Goal: Information Seeking & Learning: Find specific fact

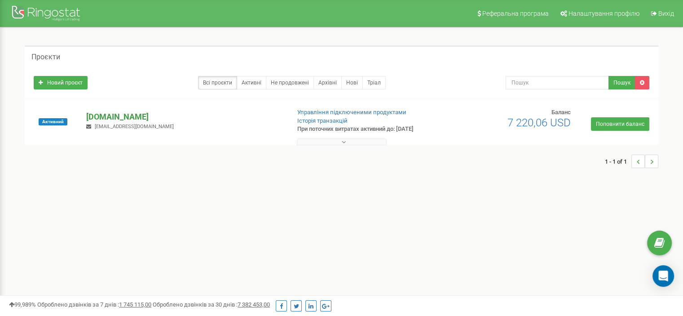
click at [166, 116] on p "[DOMAIN_NAME]" at bounding box center [184, 117] width 196 height 12
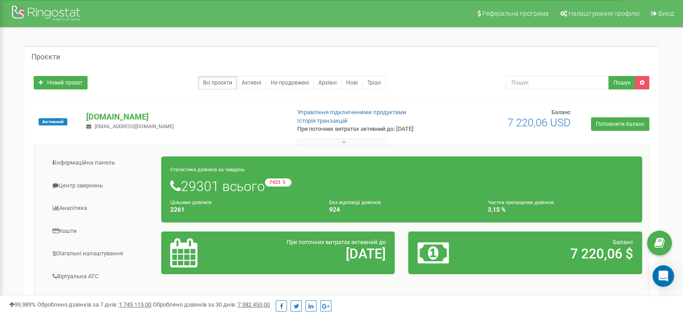
drag, startPoint x: 0, startPoint y: 175, endPoint x: 9, endPoint y: 177, distance: 8.6
click at [0, 175] on div "Реферальна програма Налаштування профілю Вихід Проєкти Новий проєкт Всі проєкти…" at bounding box center [341, 269] width 683 height 539
click at [83, 185] on link "Центр звернень" at bounding box center [101, 186] width 121 height 22
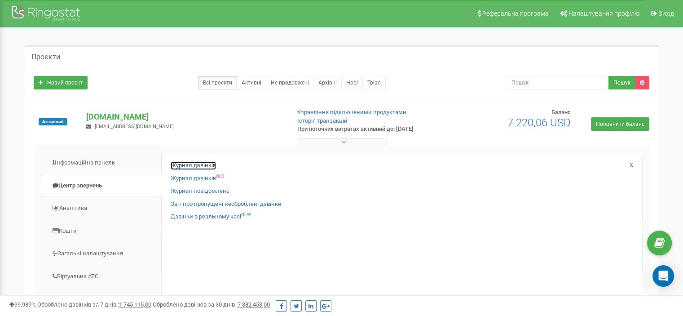
click at [201, 165] on link "Журнал дзвінків" at bounding box center [193, 165] width 45 height 9
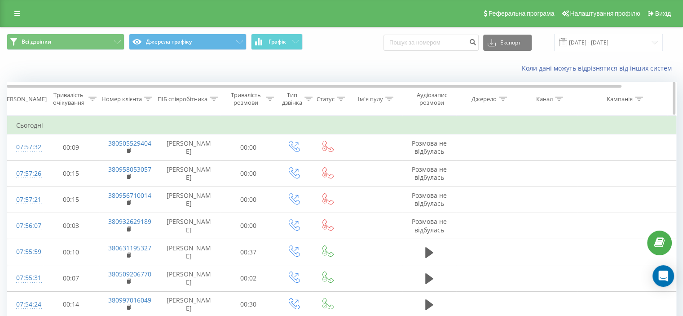
click at [147, 98] on icon at bounding box center [149, 98] width 8 height 4
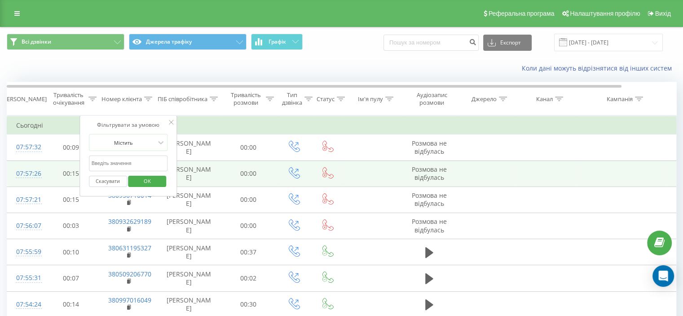
drag, startPoint x: 136, startPoint y: 164, endPoint x: 70, endPoint y: 166, distance: 65.6
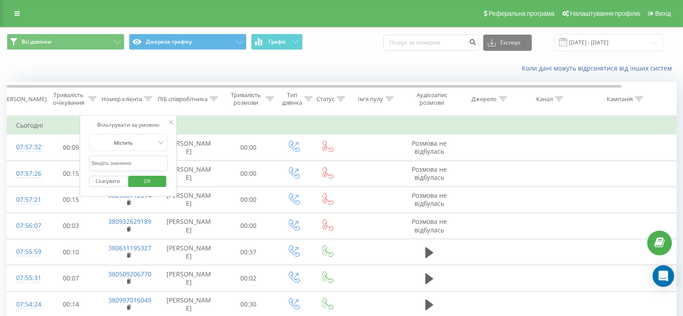
paste input "380978225487"
click at [145, 179] on span "OK" at bounding box center [147, 181] width 25 height 14
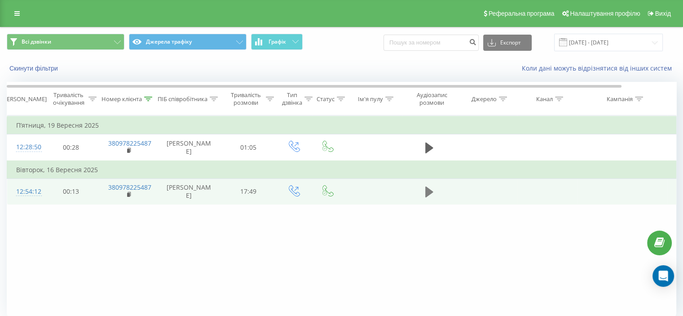
click at [434, 189] on button at bounding box center [428, 191] width 13 height 13
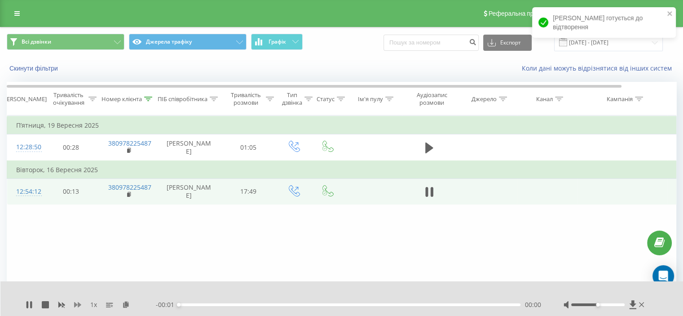
click at [76, 305] on icon at bounding box center [77, 304] width 7 height 5
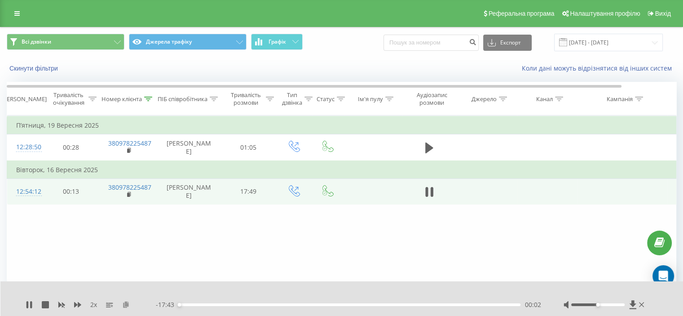
click at [126, 305] on icon at bounding box center [126, 304] width 8 height 6
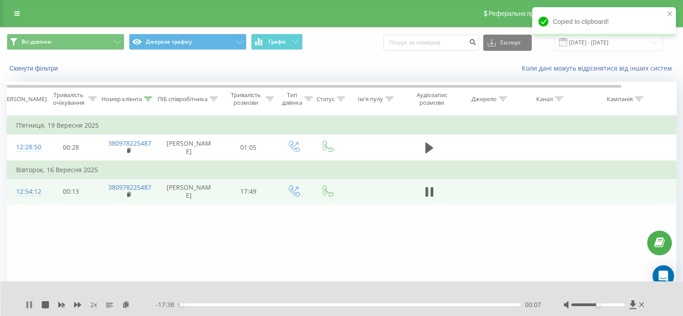
click at [28, 305] on icon at bounding box center [29, 304] width 7 height 7
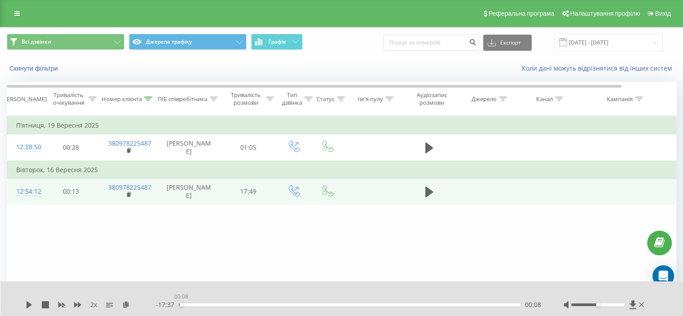
drag, startPoint x: 181, startPoint y: 305, endPoint x: 168, endPoint y: 305, distance: 13.0
click at [170, 305] on div "- 17:37 00:08 00:08" at bounding box center [348, 304] width 385 height 9
click at [32, 305] on icon at bounding box center [29, 304] width 7 height 7
click at [426, 193] on icon at bounding box center [426, 192] width 3 height 10
click at [26, 299] on div "2 x - 17:26 00:18 00:18" at bounding box center [341, 298] width 683 height 35
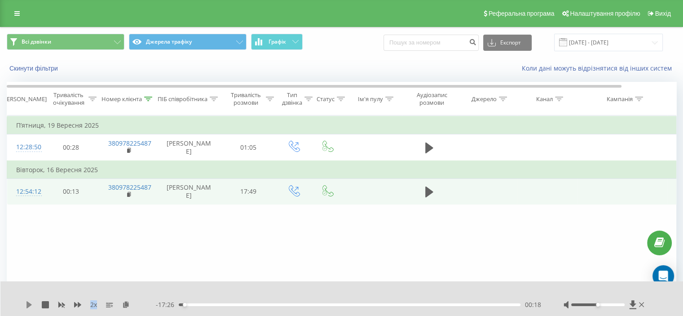
click at [26, 302] on div "2 x" at bounding box center [91, 304] width 130 height 9
click at [26, 307] on icon at bounding box center [28, 304] width 5 height 7
click at [113, 228] on div "Фільтрувати за умовою Дорівнює Скасувати OK Фільтрувати за умовою Містить 38097…" at bounding box center [341, 216] width 669 height 202
click at [433, 198] on button at bounding box center [428, 191] width 13 height 13
click at [28, 301] on icon at bounding box center [29, 304] width 7 height 7
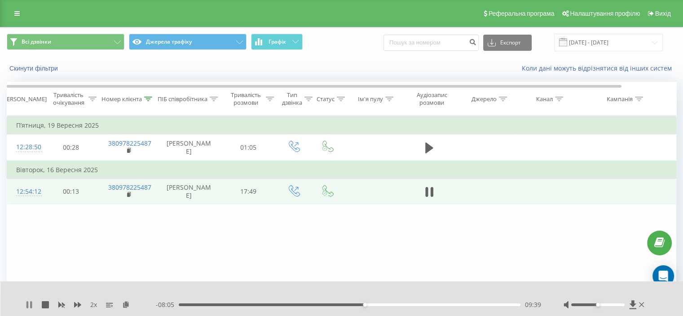
click at [26, 303] on icon at bounding box center [29, 304] width 7 height 7
click at [20, 301] on div "2 x - 08:05 09:39 09:39" at bounding box center [341, 298] width 683 height 35
click at [25, 301] on div "2 x - 08:05 09:39 09:39" at bounding box center [341, 298] width 683 height 35
click at [26, 303] on icon at bounding box center [29, 304] width 7 height 7
click at [96, 206] on div "Фільтрувати за умовою Дорівнює Скасувати OK Фільтрувати за умовою Містить 38097…" at bounding box center [341, 216] width 669 height 202
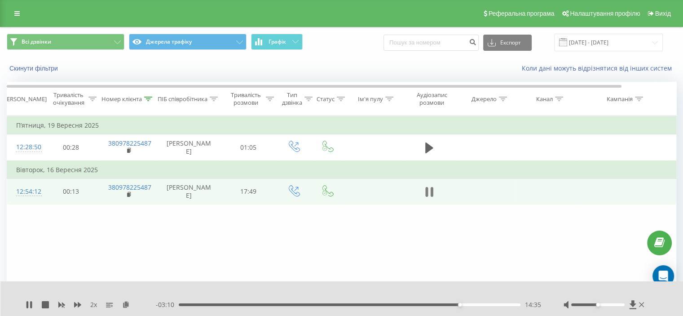
click at [429, 187] on icon at bounding box center [429, 191] width 8 height 13
click at [30, 303] on icon at bounding box center [28, 304] width 5 height 7
click at [429, 194] on icon at bounding box center [429, 191] width 8 height 13
click at [27, 302] on icon at bounding box center [28, 304] width 5 height 7
click at [66, 253] on div "Фільтрувати за умовою Дорівнює Скасувати OK Фільтрувати за умовою Містить 38097…" at bounding box center [341, 216] width 669 height 202
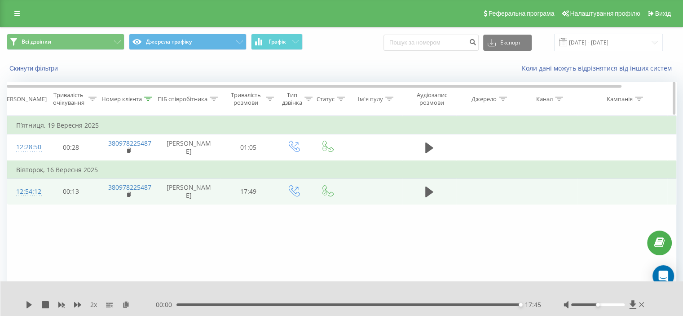
click at [149, 99] on icon at bounding box center [148, 98] width 8 height 4
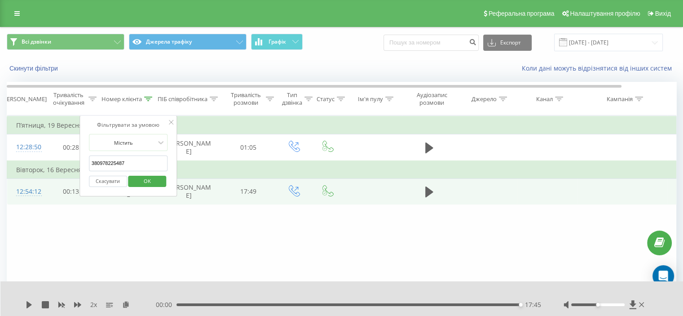
drag, startPoint x: 137, startPoint y: 159, endPoint x: 109, endPoint y: 185, distance: 38.1
click at [61, 165] on table "Фільтрувати за умовою Дорівнює Скасувати OK Фільтрувати за умовою Містить 38097…" at bounding box center [371, 159] width 728 height 89
paste input "93107133"
click at [152, 182] on span "OK" at bounding box center [147, 181] width 25 height 14
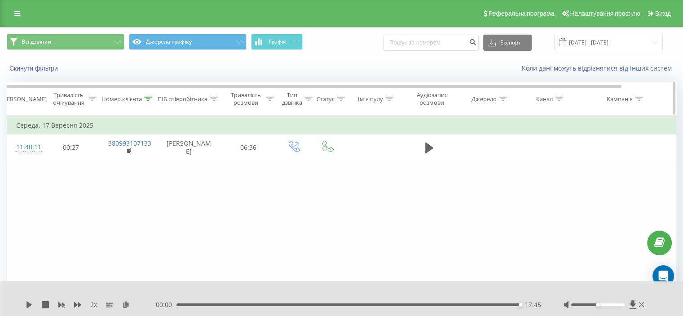
click at [150, 99] on icon at bounding box center [148, 98] width 8 height 4
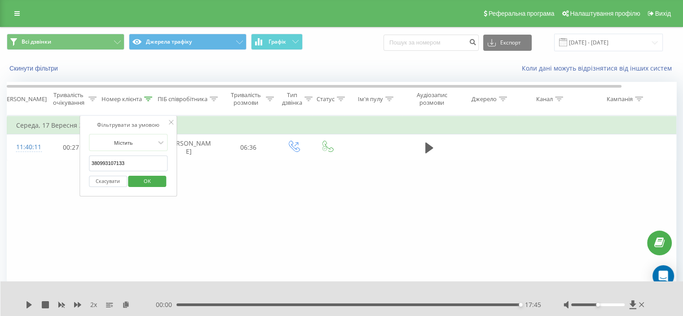
drag, startPoint x: 138, startPoint y: 158, endPoint x: 99, endPoint y: 182, distance: 46.3
click at [65, 167] on div "Фільтрувати за умовою Дорівнює Скасувати OK Фільтрувати за умовою Містить 38099…" at bounding box center [341, 216] width 669 height 202
click at [149, 179] on span "OK" at bounding box center [147, 181] width 25 height 14
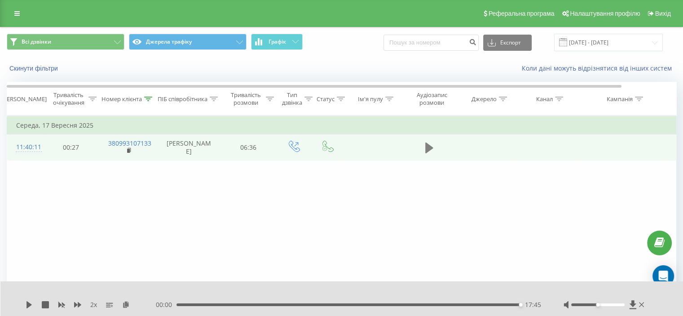
click at [432, 148] on button at bounding box center [428, 147] width 13 height 13
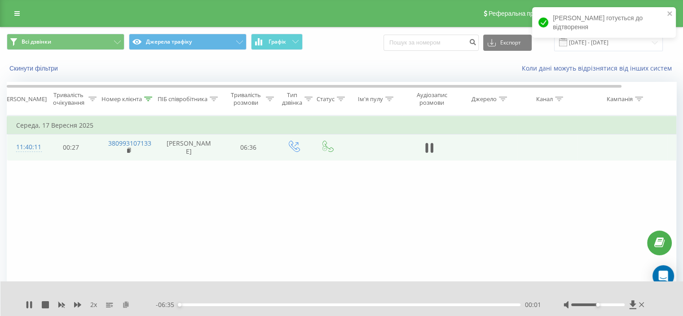
click at [124, 306] on icon at bounding box center [126, 304] width 8 height 6
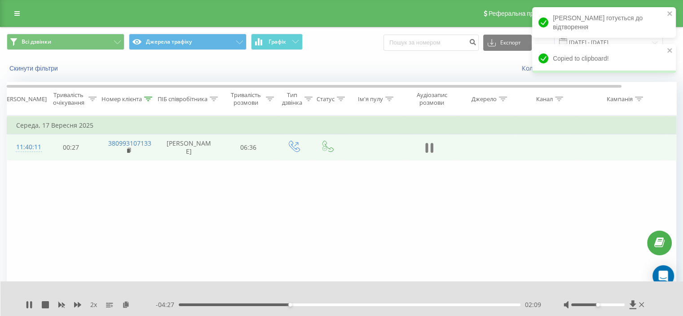
click at [426, 145] on icon at bounding box center [426, 148] width 3 height 10
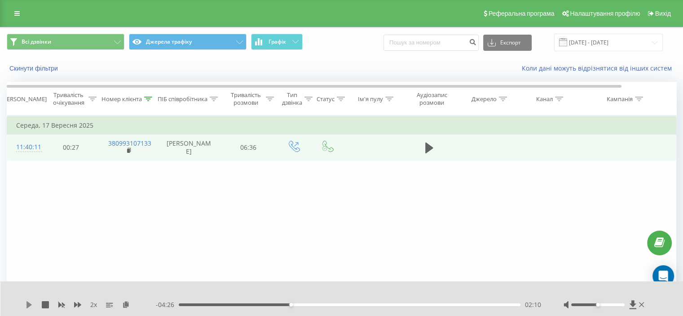
click at [29, 305] on icon at bounding box center [28, 304] width 5 height 7
click at [372, 303] on div "04:16" at bounding box center [350, 304] width 342 height 3
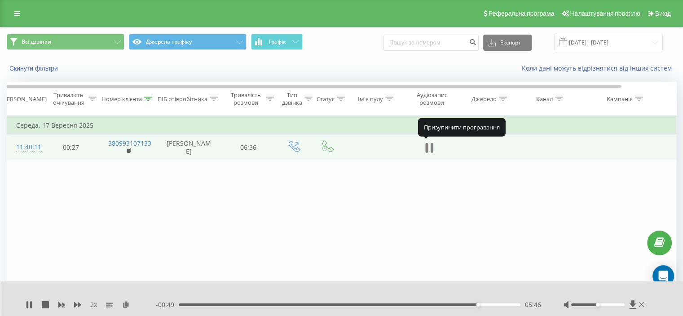
click at [434, 148] on button at bounding box center [428, 147] width 13 height 13
click at [451, 308] on div "- 00:49 05:47 05:47" at bounding box center [348, 304] width 385 height 9
click at [449, 307] on div "- 00:49 05:47 05:47" at bounding box center [348, 304] width 385 height 9
click at [447, 306] on div "- 00:49 05:47 05:47" at bounding box center [348, 304] width 385 height 9
click at [446, 306] on div "- 00:49 05:47 05:47" at bounding box center [348, 304] width 385 height 9
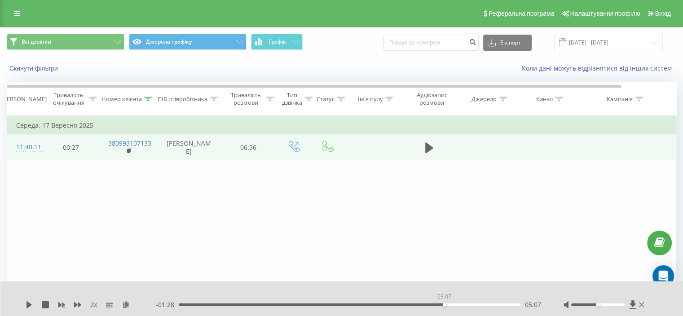
click at [444, 304] on div "05:07" at bounding box center [350, 304] width 342 height 3
click at [28, 304] on icon at bounding box center [28, 304] width 5 height 7
click at [430, 146] on icon at bounding box center [431, 148] width 3 height 10
click at [31, 303] on icon at bounding box center [29, 304] width 7 height 7
click at [434, 303] on div "00:00 06:36 06:36" at bounding box center [348, 304] width 385 height 9
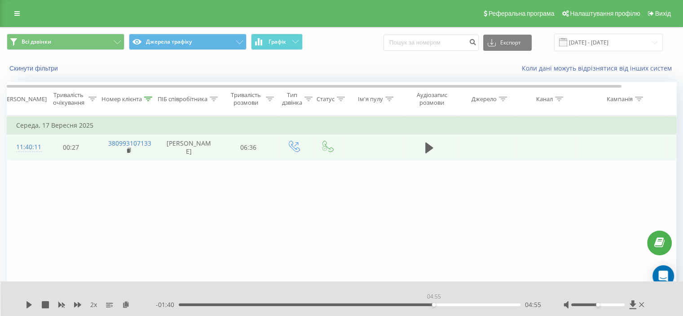
click at [433, 303] on div "04:55" at bounding box center [350, 304] width 342 height 3
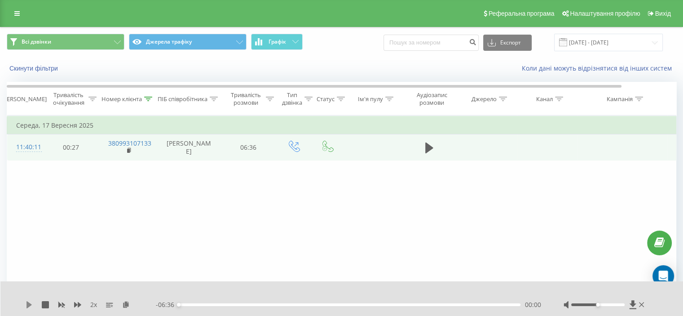
click at [32, 302] on icon at bounding box center [29, 304] width 7 height 7
click at [180, 303] on div "00:00" at bounding box center [179, 305] width 4 height 4
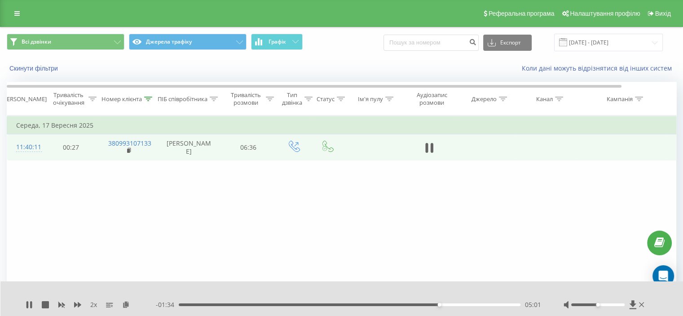
click at [442, 303] on div "05:01" at bounding box center [350, 304] width 342 height 3
click at [452, 304] on div "05:09" at bounding box center [350, 304] width 342 height 3
click at [151, 96] on icon at bounding box center [148, 98] width 8 height 4
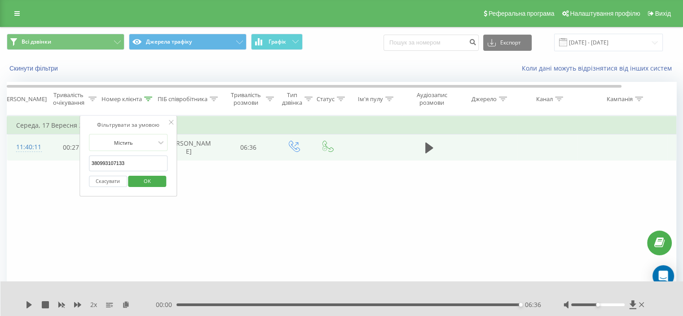
drag, startPoint x: 148, startPoint y: 161, endPoint x: 71, endPoint y: 167, distance: 76.9
click at [61, 161] on div "Фільтрувати за умовою Дорівнює Скасувати OK Фільтрувати за умовою Містить 38099…" at bounding box center [341, 216] width 669 height 202
paste input "85566550"
click at [151, 177] on span "OK" at bounding box center [147, 181] width 25 height 14
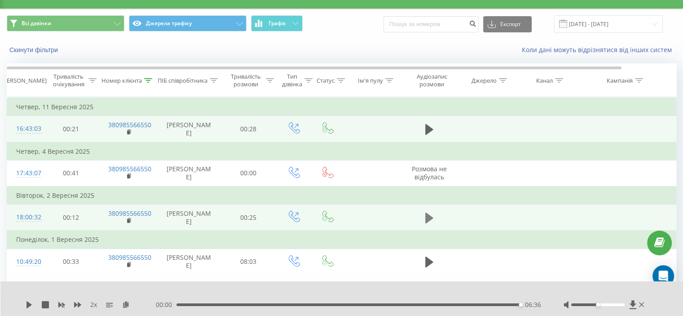
scroll to position [35, 0]
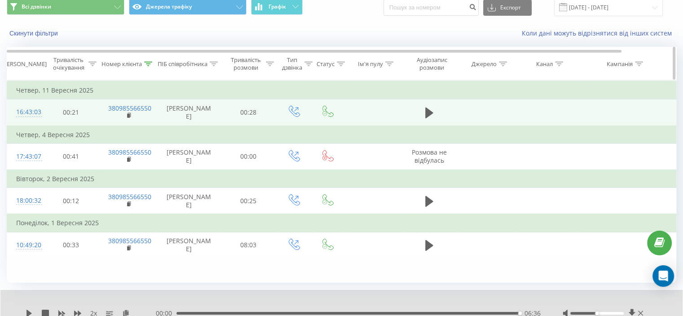
click at [149, 66] on th "Номер клієнта" at bounding box center [128, 63] width 58 height 33
click at [142, 64] on div "Номер клієнта" at bounding box center [126, 64] width 51 height 8
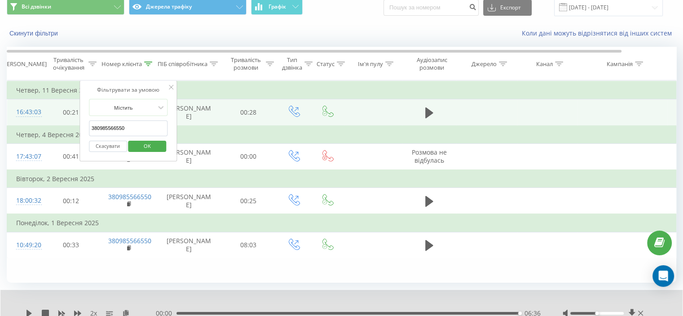
drag, startPoint x: 95, startPoint y: 130, endPoint x: 84, endPoint y: 151, distance: 24.3
click at [37, 131] on table "Фільтрувати за умовою Дорівнює Скасувати OK Фільтрувати за умовою Містить 38098…" at bounding box center [371, 169] width 728 height 178
click at [145, 152] on div "Скасувати OK" at bounding box center [128, 146] width 79 height 20
drag, startPoint x: 146, startPoint y: 148, endPoint x: 145, endPoint y: 139, distance: 8.5
click at [146, 148] on span "OK" at bounding box center [147, 146] width 25 height 14
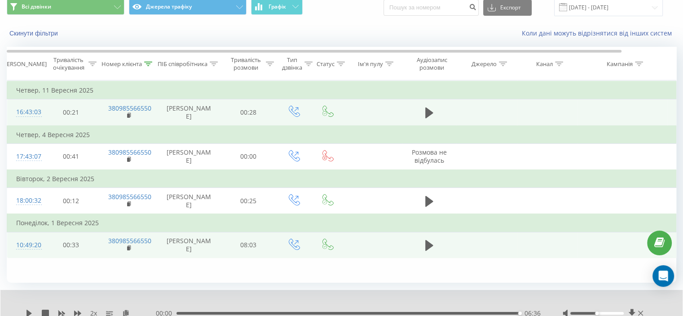
click at [425, 235] on td at bounding box center [429, 245] width 54 height 26
click at [433, 240] on button at bounding box center [428, 244] width 13 height 13
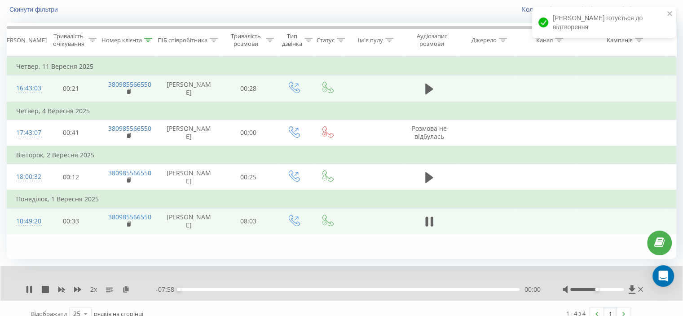
scroll to position [70, 0]
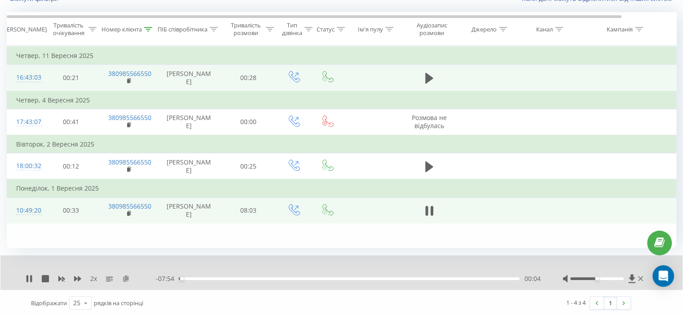
click at [128, 275] on icon at bounding box center [126, 278] width 8 height 6
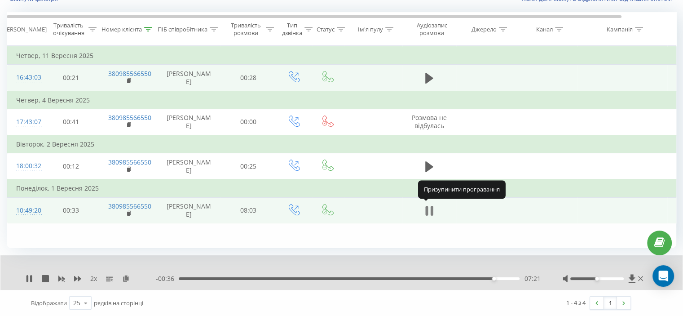
click at [422, 204] on button at bounding box center [428, 210] width 13 height 13
click at [152, 32] on div at bounding box center [148, 30] width 8 height 8
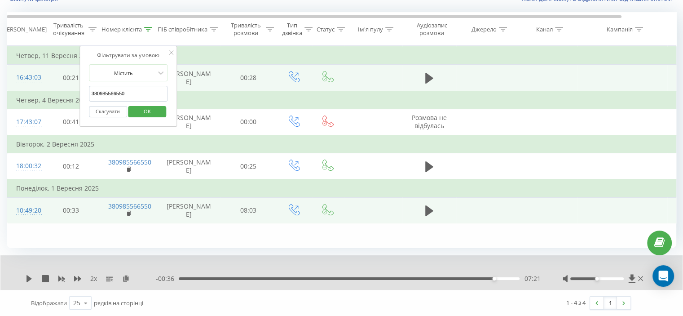
drag, startPoint x: 113, startPoint y: 97, endPoint x: 50, endPoint y: 103, distance: 62.6
click at [39, 98] on table "Фільтрувати за умовою Дорівнює Скасувати OK Фільтрувати за умовою Містить 38098…" at bounding box center [371, 135] width 728 height 178
paste input "64234434"
click at [140, 111] on span "OK" at bounding box center [147, 111] width 25 height 14
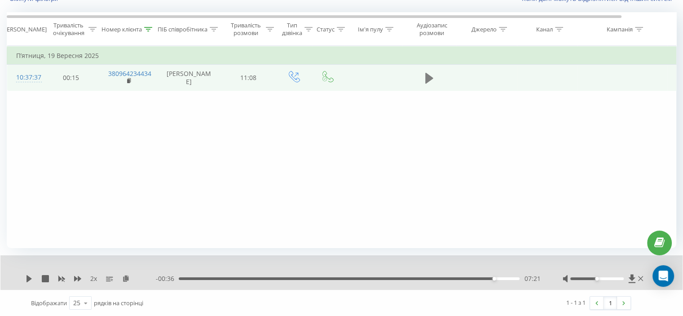
click at [435, 85] on button at bounding box center [428, 77] width 13 height 13
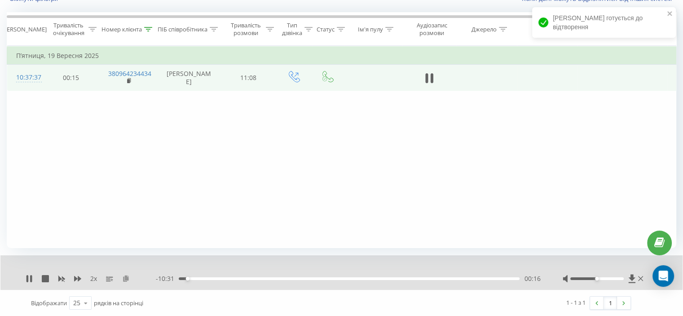
click at [127, 278] on icon at bounding box center [126, 278] width 8 height 6
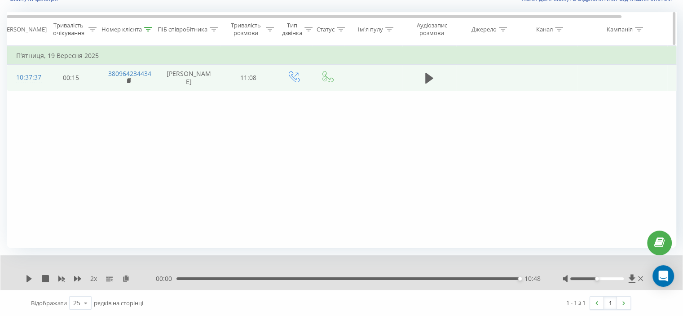
click at [147, 27] on icon at bounding box center [148, 29] width 8 height 4
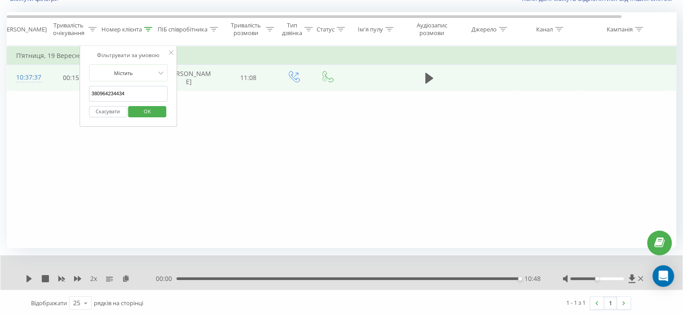
drag, startPoint x: 140, startPoint y: 98, endPoint x: 101, endPoint y: 106, distance: 39.3
click at [63, 91] on table "Фільтрувати за умовою Дорівнює Скасувати OK Фільтрувати за умовою Містить 38096…" at bounding box center [371, 68] width 728 height 45
paste input "3407658"
click at [132, 107] on button "OK" at bounding box center [147, 111] width 38 height 11
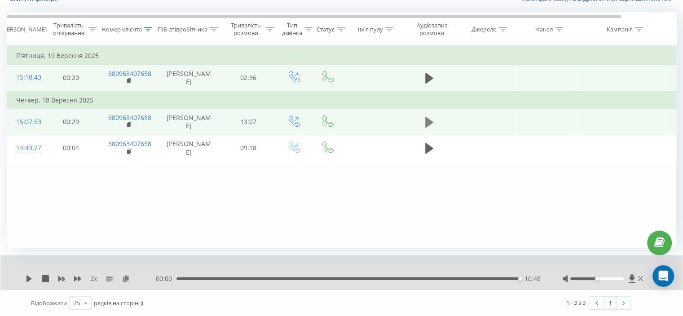
click at [432, 128] on icon at bounding box center [429, 122] width 8 height 13
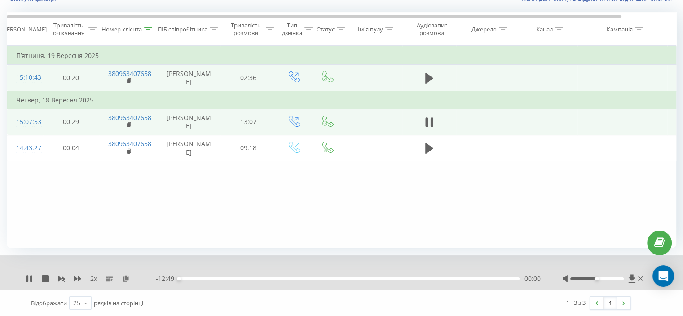
drag, startPoint x: 79, startPoint y: 224, endPoint x: 66, endPoint y: 260, distance: 38.3
click at [79, 224] on div "Фільтрувати за умовою Дорівнює Скасувати OK Фільтрувати за умовою Містить 38096…" at bounding box center [341, 147] width 669 height 202
click at [75, 282] on div "2 x" at bounding box center [91, 278] width 130 height 9
click at [79, 275] on icon at bounding box center [77, 278] width 7 height 7
click at [128, 275] on icon at bounding box center [131, 278] width 8 height 6
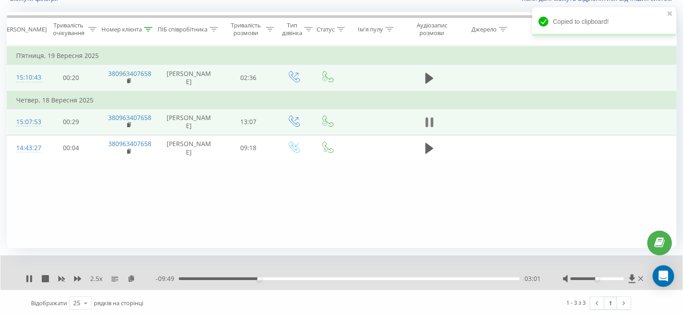
click at [433, 129] on button at bounding box center [428, 121] width 13 height 13
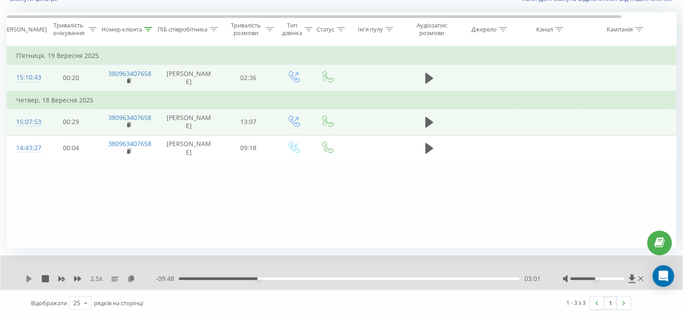
click at [31, 276] on icon at bounding box center [29, 278] width 7 height 7
drag, startPoint x: 107, startPoint y: 219, endPoint x: 113, endPoint y: 217, distance: 6.3
click at [108, 219] on div "Фільтрувати за умовою Дорівнює Скасувати OK Фільтрувати за умовою Містить 38096…" at bounding box center [341, 147] width 669 height 202
click at [449, 278] on div "10:48" at bounding box center [349, 278] width 341 height 3
click at [78, 276] on icon at bounding box center [77, 278] width 7 height 5
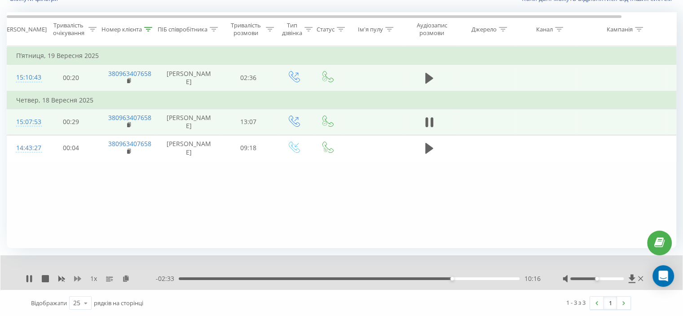
click at [78, 276] on icon at bounding box center [77, 278] width 7 height 5
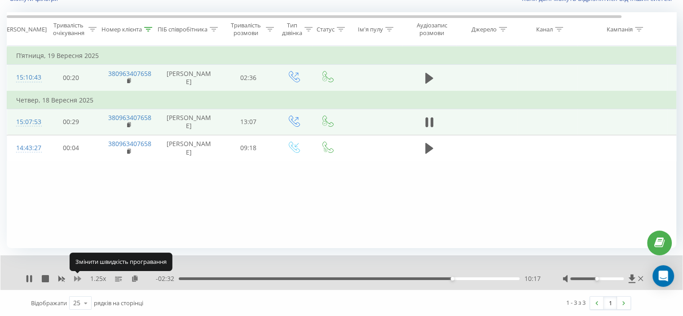
click at [78, 276] on icon at bounding box center [77, 278] width 7 height 5
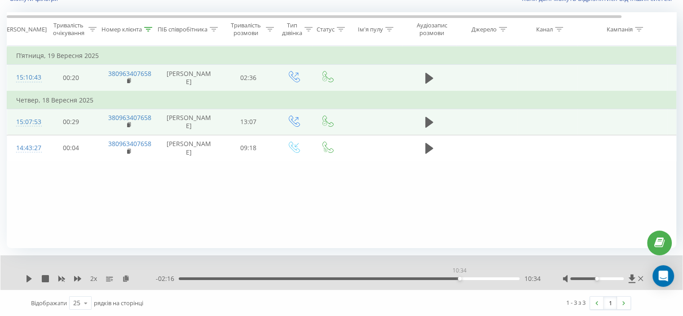
drag, startPoint x: 487, startPoint y: 277, endPoint x: 459, endPoint y: 280, distance: 27.6
click at [459, 280] on div "- 02:16 10:34 10:34" at bounding box center [348, 278] width 384 height 9
click at [26, 275] on icon at bounding box center [29, 278] width 7 height 7
click at [76, 279] on icon at bounding box center [77, 278] width 7 height 5
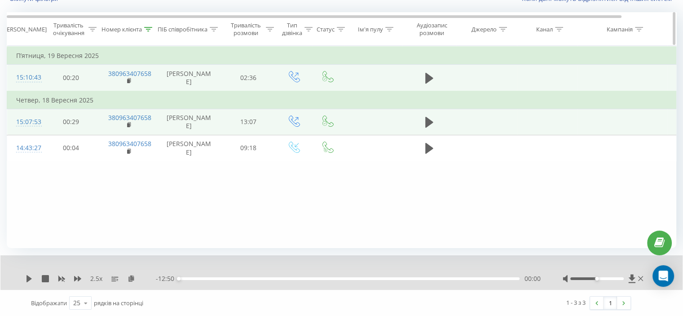
drag, startPoint x: 149, startPoint y: 26, endPoint x: 146, endPoint y: 35, distance: 9.9
click at [149, 27] on icon at bounding box center [148, 29] width 8 height 4
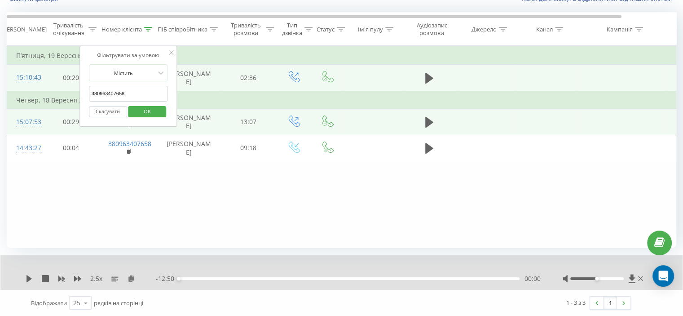
drag, startPoint x: 129, startPoint y: 91, endPoint x: 122, endPoint y: 118, distance: 28.0
click at [56, 96] on table "Фільтрувати за умовою Дорівнює Скасувати OK Фільтрувати за умовою Містить 38096…" at bounding box center [371, 103] width 728 height 115
paste input "2765165"
click at [144, 105] on span "OK" at bounding box center [147, 111] width 25 height 14
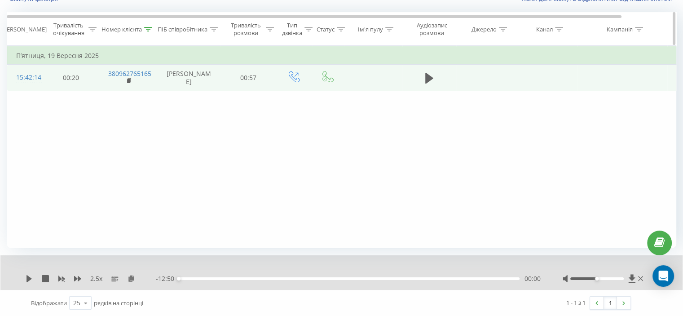
click at [147, 22] on th "Номер клієнта" at bounding box center [128, 29] width 58 height 33
click at [146, 29] on icon at bounding box center [149, 29] width 8 height 4
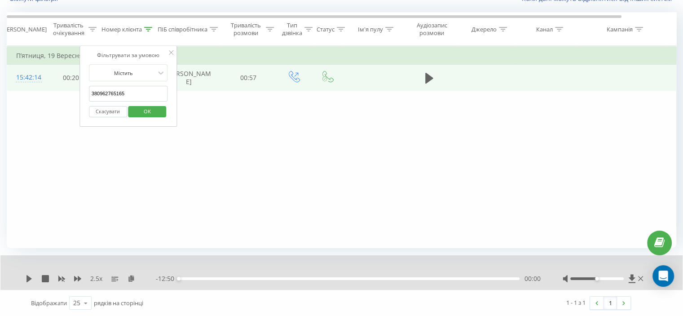
drag, startPoint x: 141, startPoint y: 89, endPoint x: 78, endPoint y: 101, distance: 64.4
click at [67, 91] on table "Фільтрувати за умовою Дорівнює Скасувати OK Фільтрувати за умовою Містить 38096…" at bounding box center [371, 68] width 728 height 45
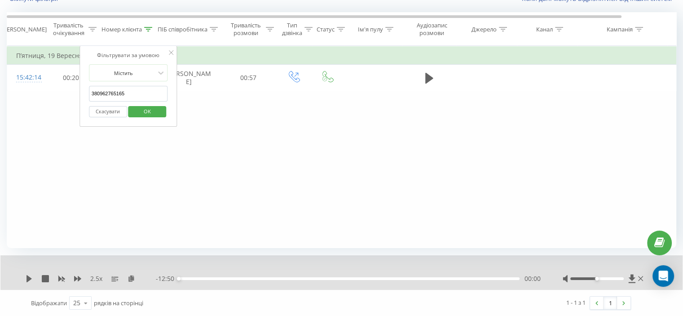
paste input "672863792"
click at [133, 109] on button "OK" at bounding box center [147, 111] width 38 height 11
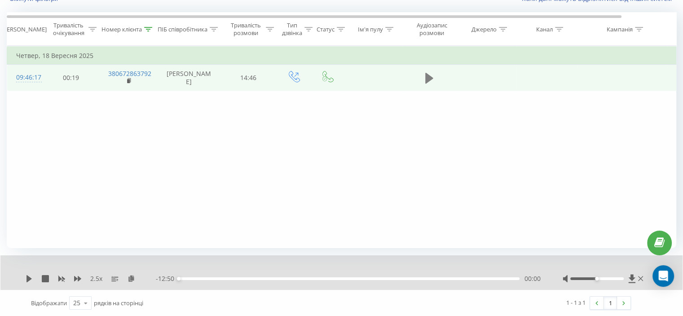
click at [422, 85] on button at bounding box center [428, 77] width 13 height 13
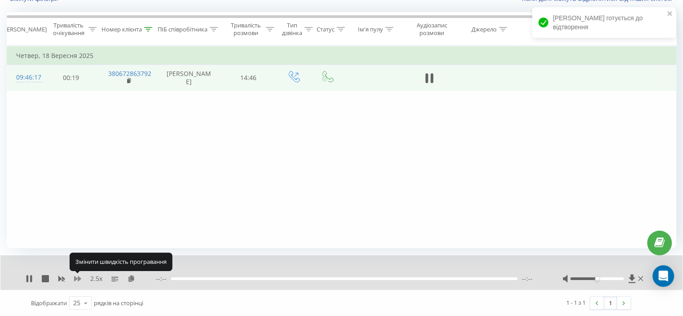
click at [75, 278] on icon at bounding box center [77, 278] width 7 height 5
click at [125, 279] on icon at bounding box center [126, 278] width 8 height 6
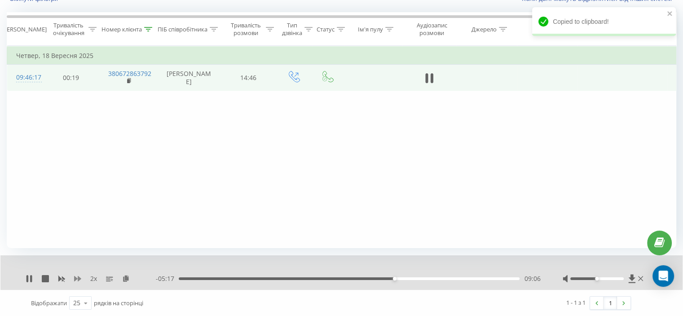
click at [77, 276] on icon at bounding box center [77, 278] width 7 height 7
click at [126, 183] on div "Фільтрувати за умовою Дорівнює Скасувати OK Фільтрувати за умовою Містить 38067…" at bounding box center [341, 147] width 669 height 202
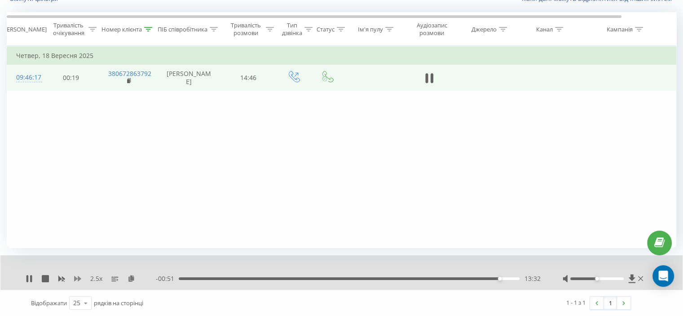
click at [78, 276] on icon at bounding box center [77, 278] width 7 height 5
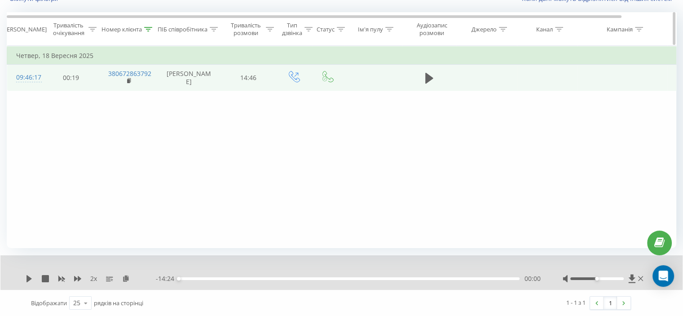
click at [145, 30] on icon at bounding box center [148, 29] width 8 height 4
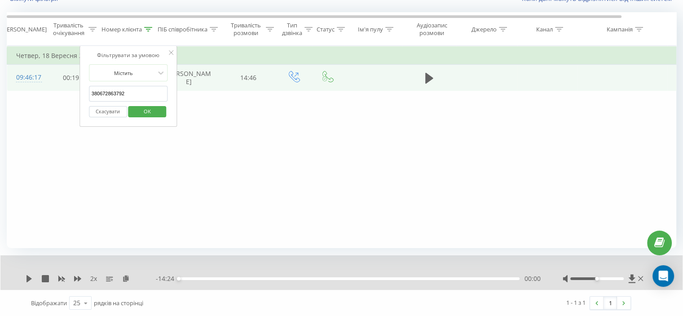
drag, startPoint x: 132, startPoint y: 93, endPoint x: 43, endPoint y: 96, distance: 89.4
click at [43, 91] on table "Фільтрувати за умовою Дорівнює Скасувати OK Фільтрувати за умовою Містить 38067…" at bounding box center [371, 68] width 728 height 45
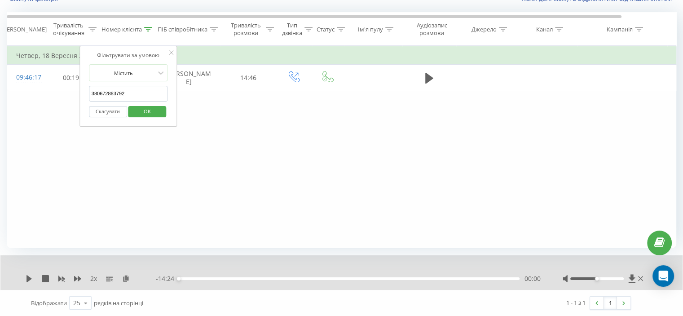
paste input "0663972988"
click at [146, 110] on span "OK" at bounding box center [147, 111] width 25 height 14
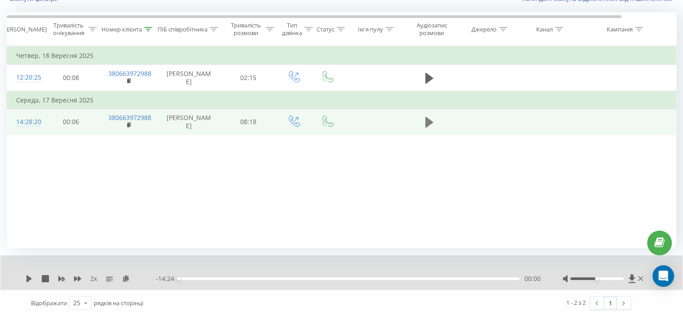
click at [431, 128] on icon at bounding box center [429, 122] width 8 height 13
click at [273, 275] on div "- 07:38 00:29 00:29" at bounding box center [348, 278] width 384 height 9
click at [272, 276] on div "- 07:37 00:29 00:29" at bounding box center [348, 278] width 384 height 9
click at [234, 277] on div "00:44" at bounding box center [349, 278] width 341 height 3
click at [259, 278] on div "01:21" at bounding box center [349, 278] width 341 height 3
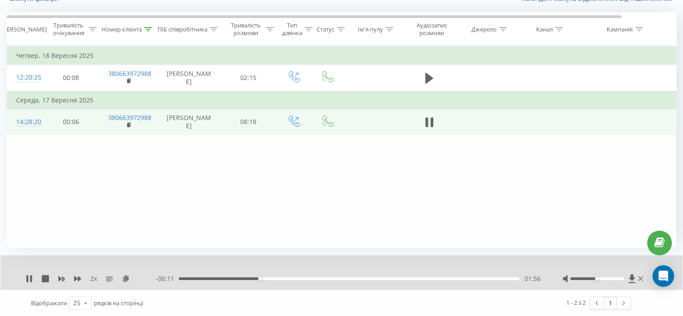
click at [286, 278] on div "01:56" at bounding box center [349, 278] width 341 height 3
click at [311, 278] on div "02:35" at bounding box center [349, 278] width 341 height 3
click at [335, 278] on div "03:12" at bounding box center [349, 278] width 341 height 3
click at [359, 278] on div "04:18" at bounding box center [349, 278] width 341 height 3
click at [374, 278] on div "04:39" at bounding box center [349, 278] width 341 height 3
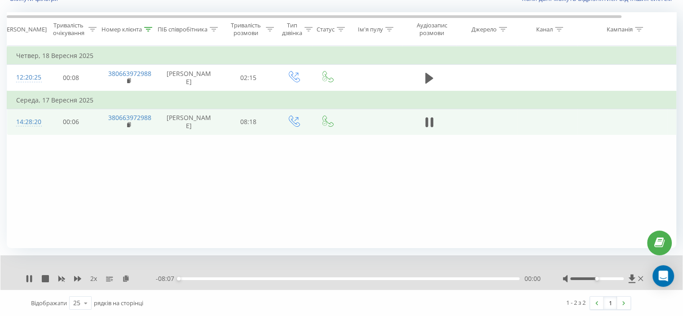
click at [397, 278] on div "00:00" at bounding box center [349, 278] width 341 height 3
click at [422, 278] on div "05:13" at bounding box center [349, 278] width 341 height 3
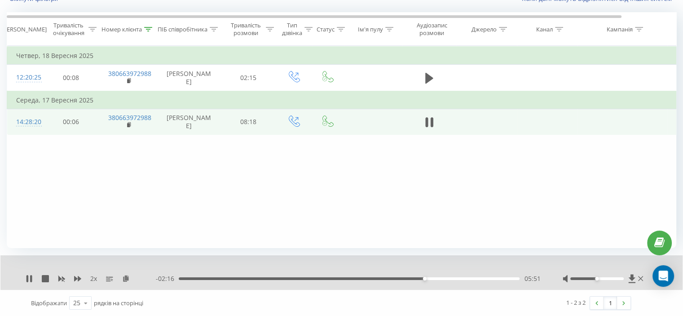
click at [447, 279] on div "05:51" at bounding box center [349, 278] width 341 height 3
click at [475, 279] on div "07:02" at bounding box center [349, 278] width 341 height 3
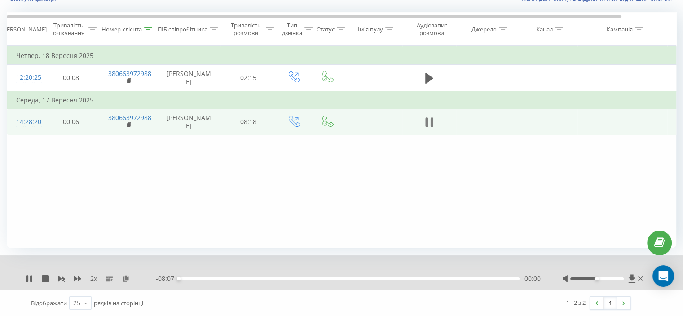
click at [431, 127] on icon at bounding box center [431, 122] width 3 height 10
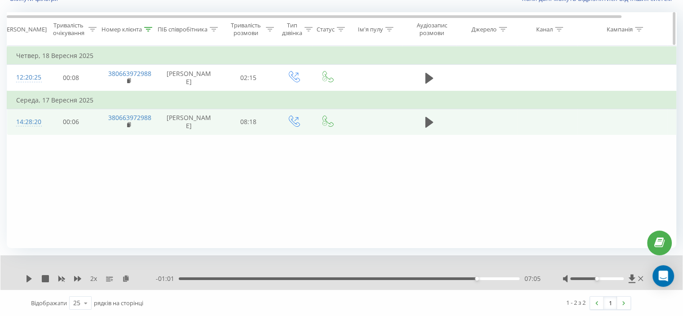
click at [150, 28] on icon at bounding box center [149, 29] width 8 height 4
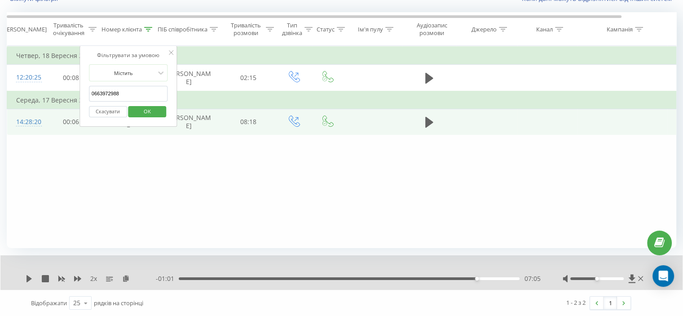
drag, startPoint x: 118, startPoint y: 97, endPoint x: 99, endPoint y: 108, distance: 21.9
click at [77, 97] on table "Фільтрувати за умовою Дорівнює Скасувати OK Фільтрувати за умовою Містить 06639…" at bounding box center [371, 90] width 728 height 89
paste input "380680748500"
drag, startPoint x: 160, startPoint y: 110, endPoint x: 121, endPoint y: 82, distance: 48.2
click at [160, 110] on button "OK" at bounding box center [147, 111] width 38 height 11
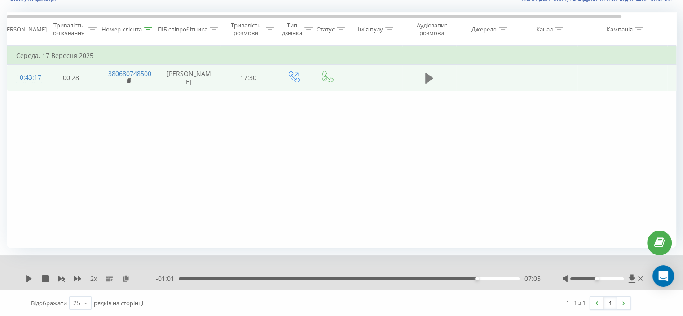
click at [430, 83] on icon at bounding box center [429, 78] width 8 height 11
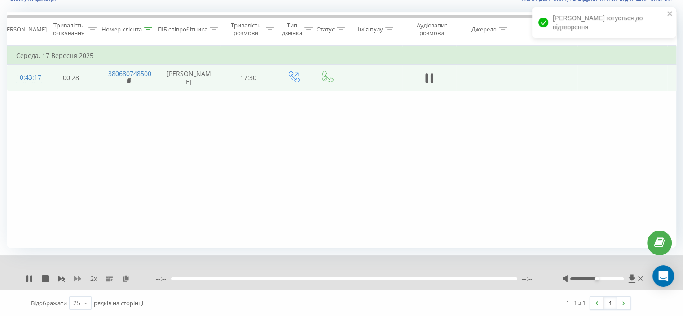
click at [75, 278] on icon at bounding box center [77, 278] width 7 height 5
click at [135, 274] on div "2.5 x" at bounding box center [91, 278] width 130 height 9
click at [132, 276] on icon at bounding box center [131, 278] width 8 height 6
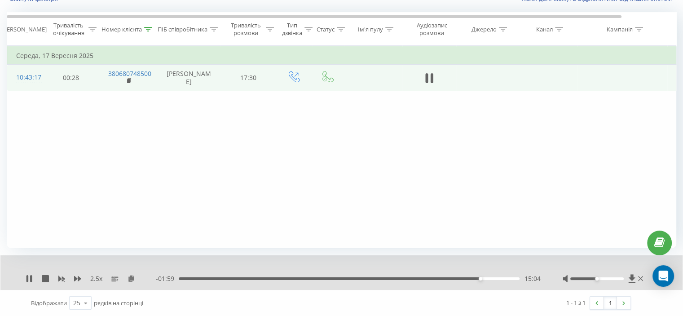
click at [473, 277] on div "15:04" at bounding box center [349, 278] width 341 height 3
click at [75, 275] on icon at bounding box center [77, 278] width 7 height 7
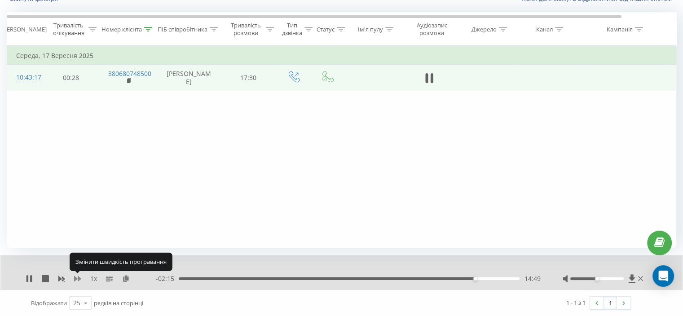
click at [76, 276] on icon at bounding box center [77, 278] width 7 height 7
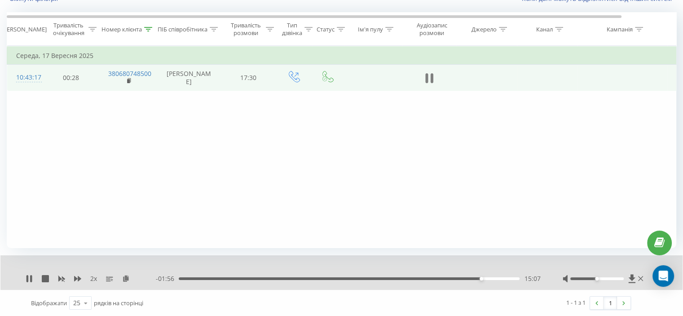
click at [431, 83] on icon at bounding box center [431, 78] width 3 height 10
click at [27, 280] on icon at bounding box center [28, 278] width 5 height 7
click at [77, 278] on icon at bounding box center [77, 278] width 7 height 5
click at [147, 27] on icon at bounding box center [149, 29] width 8 height 4
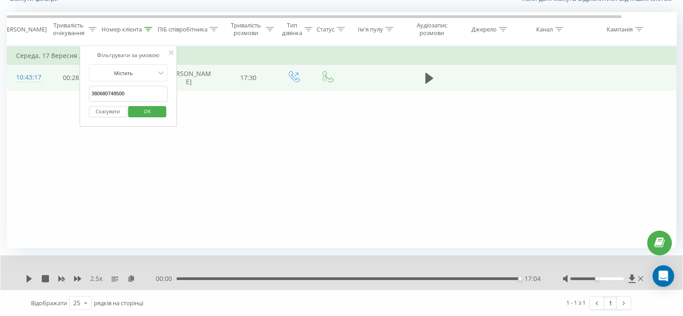
drag, startPoint x: 127, startPoint y: 92, endPoint x: 157, endPoint y: 121, distance: 40.9
click at [59, 106] on div "Фільтрувати за умовою Дорівнює Скасувати OK Фільтрувати за умовою Містить 38068…" at bounding box center [341, 147] width 669 height 202
paste input "74725125"
click at [149, 110] on span "OK" at bounding box center [147, 111] width 25 height 14
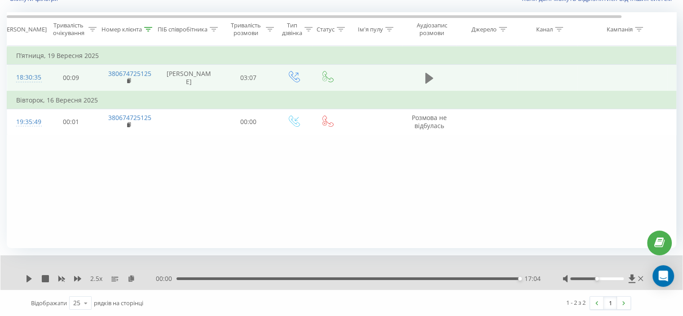
click at [432, 80] on icon at bounding box center [429, 78] width 8 height 13
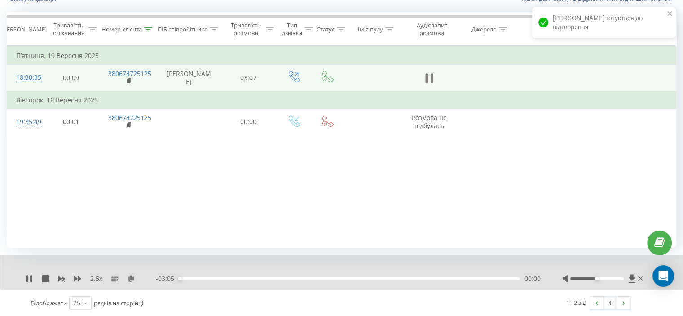
click at [429, 80] on icon at bounding box center [429, 78] width 8 height 13
click at [145, 30] on div at bounding box center [148, 30] width 8 height 8
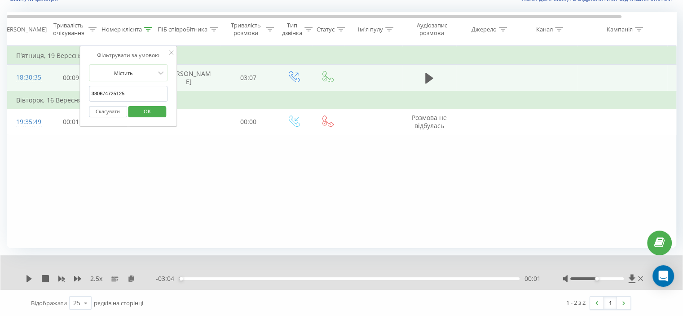
drag, startPoint x: 145, startPoint y: 92, endPoint x: 95, endPoint y: 106, distance: 52.4
click at [43, 93] on table "Фільтрувати за умовою Дорівнює Скасувати OK Фільтрувати за умовою Містить 38067…" at bounding box center [371, 90] width 728 height 89
paste input "67647440"
click at [144, 113] on span "OK" at bounding box center [147, 111] width 25 height 14
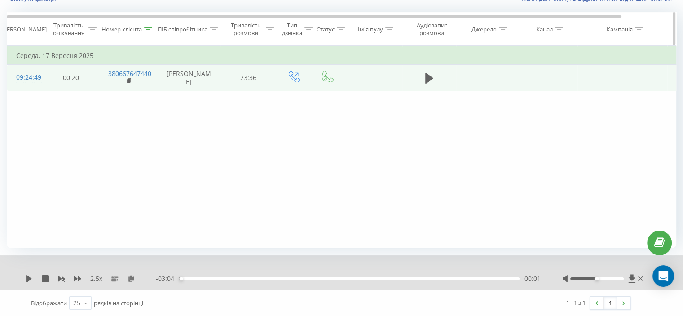
click at [147, 30] on div at bounding box center [148, 30] width 8 height 8
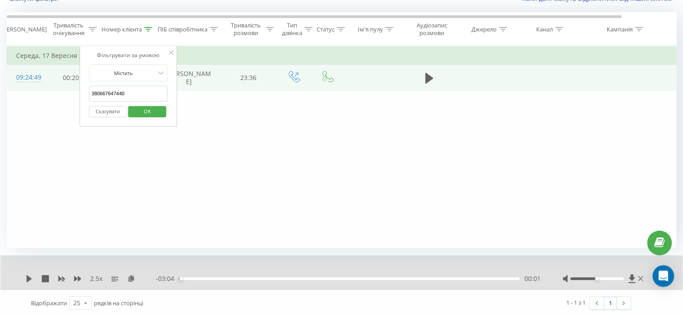
drag, startPoint x: 128, startPoint y: 97, endPoint x: 70, endPoint y: 105, distance: 58.4
click at [63, 91] on table "Фільтрувати за умовою Дорівнює Скасувати OK Фільтрувати за умовою Містить 38066…" at bounding box center [371, 68] width 728 height 45
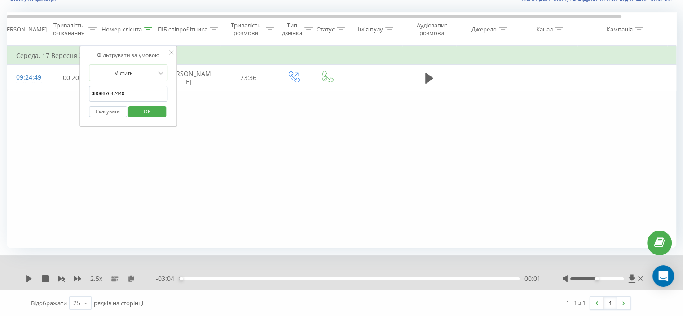
paste input "932954522"
click at [157, 109] on span "OK" at bounding box center [147, 111] width 25 height 14
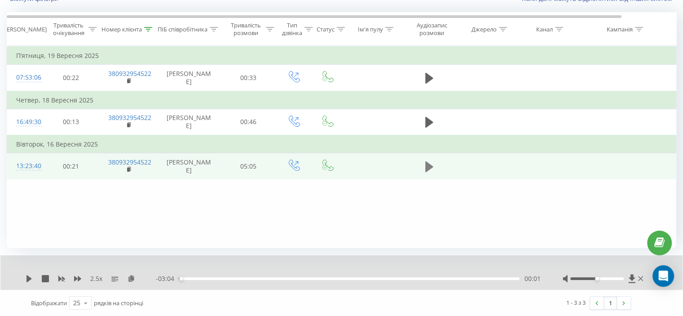
click at [426, 173] on icon at bounding box center [429, 166] width 8 height 13
click at [82, 279] on div "2.5 x" at bounding box center [91, 278] width 130 height 9
click at [78, 279] on icon at bounding box center [77, 278] width 7 height 5
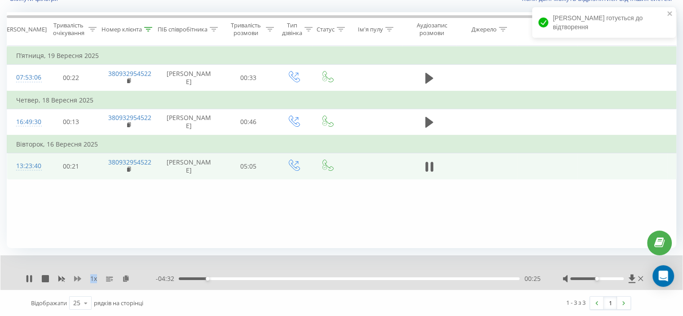
click at [78, 279] on icon at bounding box center [77, 278] width 7 height 5
click at [126, 278] on icon at bounding box center [126, 278] width 8 height 6
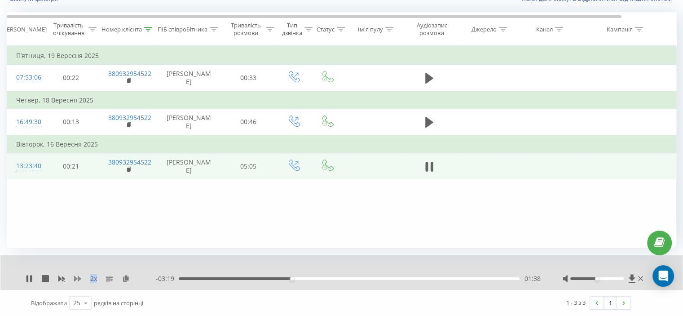
click at [81, 280] on icon at bounding box center [77, 278] width 7 height 7
click at [77, 281] on icon at bounding box center [77, 278] width 7 height 7
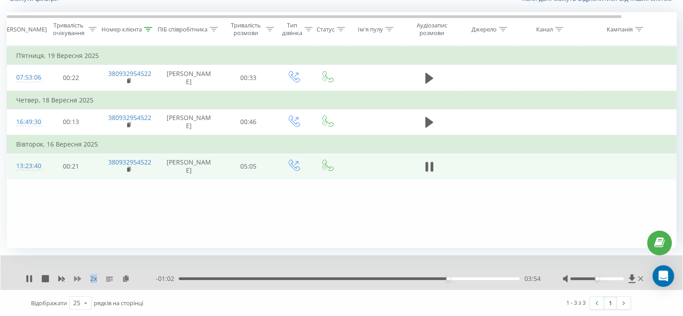
click at [77, 276] on icon at bounding box center [77, 278] width 7 height 7
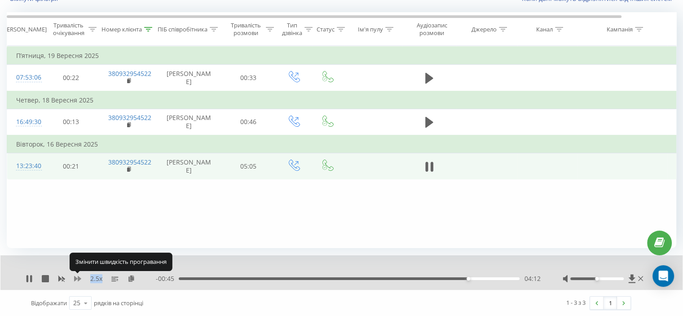
click at [76, 277] on icon at bounding box center [77, 278] width 7 height 5
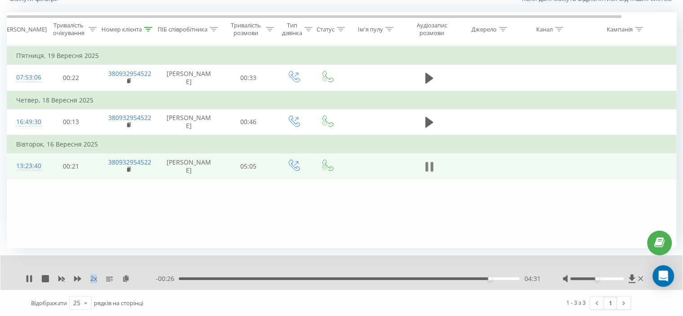
click at [427, 171] on icon at bounding box center [426, 167] width 3 height 10
click at [32, 282] on div "2 x - 00:26 04:31 04:31" at bounding box center [341, 272] width 682 height 35
click at [29, 279] on icon at bounding box center [29, 278] width 7 height 7
click at [150, 28] on icon at bounding box center [149, 29] width 8 height 4
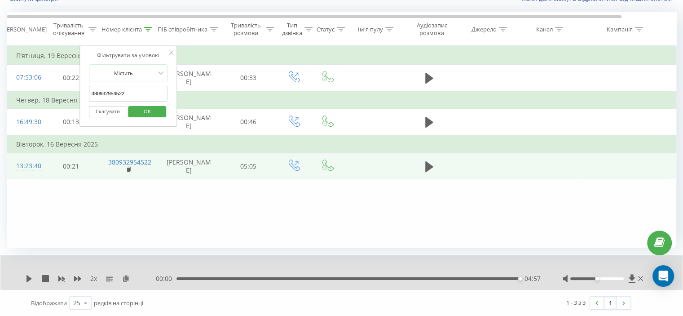
drag, startPoint x: 140, startPoint y: 81, endPoint x: 85, endPoint y: 90, distance: 55.9
click at [85, 90] on div "Фільтрувати за умовою Містить 380932954522 Скасувати OK" at bounding box center [128, 86] width 98 height 81
drag, startPoint x: 134, startPoint y: 90, endPoint x: 122, endPoint y: 115, distance: 27.9
click at [52, 92] on table "Фільтрувати за умовою Дорівнює Скасувати OK Фільтрувати за умовою Містить 38093…" at bounding box center [371, 112] width 728 height 133
paste input "667647440"
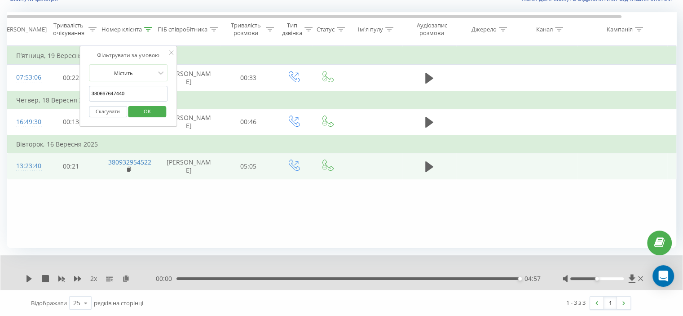
click at [153, 107] on span "OK" at bounding box center [147, 111] width 25 height 14
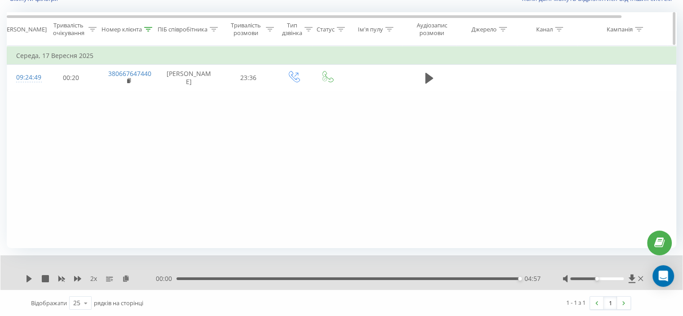
click at [152, 34] on th "Номер клієнта" at bounding box center [128, 29] width 58 height 33
click at [145, 35] on th "Номер клієнта" at bounding box center [128, 29] width 58 height 33
click at [150, 32] on div at bounding box center [148, 30] width 8 height 8
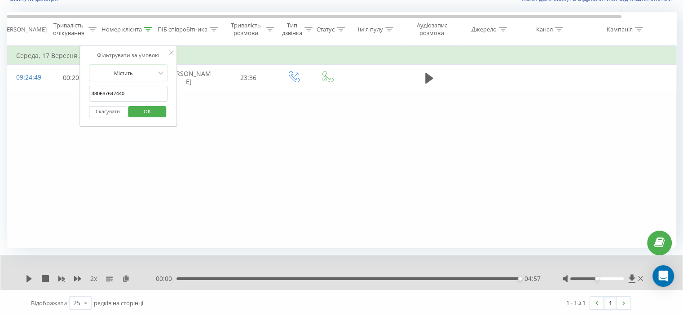
drag, startPoint x: 136, startPoint y: 93, endPoint x: 78, endPoint y: 108, distance: 59.8
click at [59, 91] on table "Фільтрувати за умовою Дорівнює Скасувати OK Фільтрувати за умовою Містить 38066…" at bounding box center [371, 68] width 728 height 45
paste input "987907993"
click at [150, 110] on span "OK" at bounding box center [147, 111] width 25 height 14
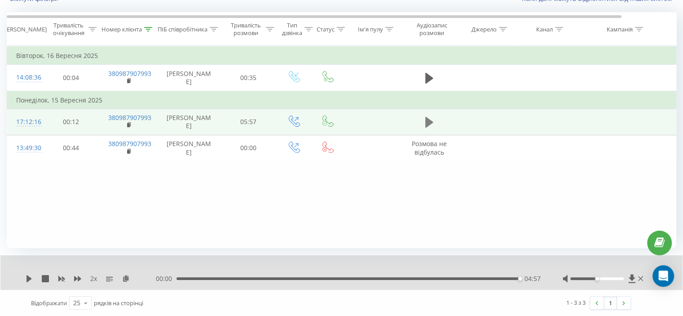
click at [432, 128] on icon at bounding box center [429, 122] width 8 height 13
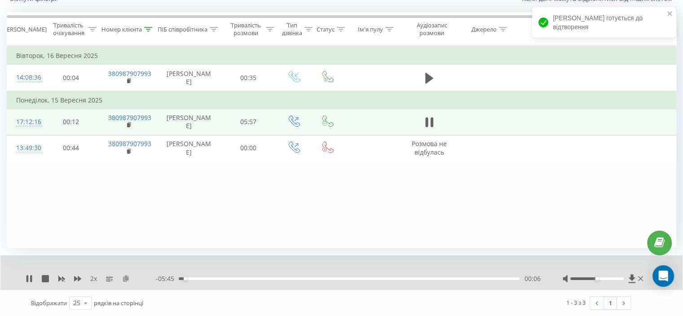
click at [127, 278] on icon at bounding box center [126, 278] width 8 height 6
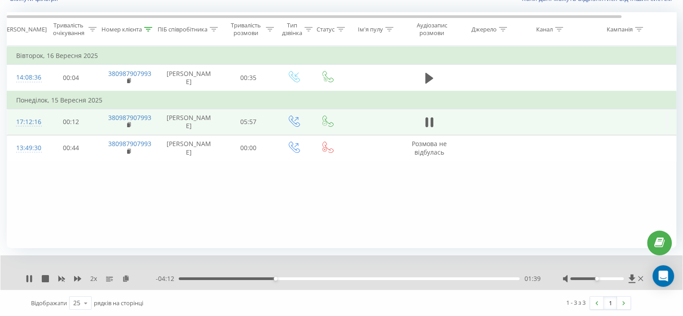
click at [102, 215] on div "Фільтрувати за умовою Дорівнює Скасувати OK Фільтрувати за умовою Містить 38098…" at bounding box center [341, 147] width 669 height 202
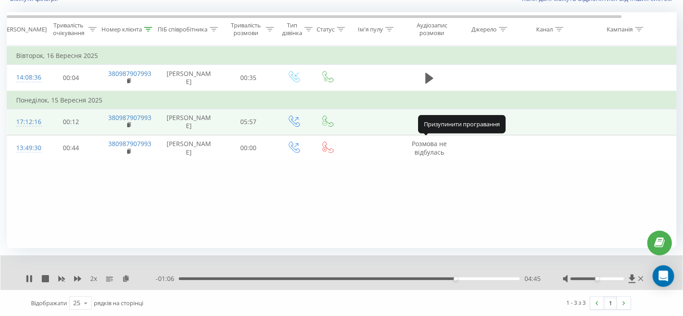
click at [429, 128] on icon at bounding box center [429, 122] width 8 height 13
click at [149, 30] on icon at bounding box center [148, 29] width 8 height 4
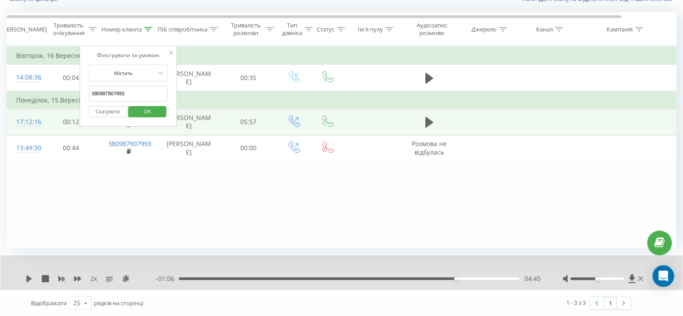
drag, startPoint x: 132, startPoint y: 96, endPoint x: 92, endPoint y: 100, distance: 40.6
click at [70, 95] on table "Фільтрувати за умовою Дорівнює Скасувати OK Фільтрувати за умовою Містить 38098…" at bounding box center [371, 103] width 728 height 115
paste input "667647440"
click at [152, 107] on span "OK" at bounding box center [147, 111] width 25 height 14
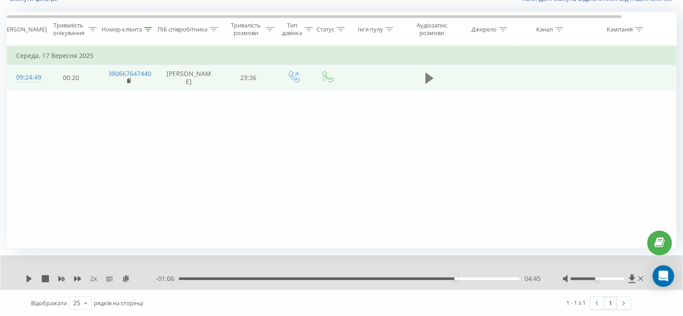
click at [427, 83] on icon at bounding box center [429, 78] width 8 height 11
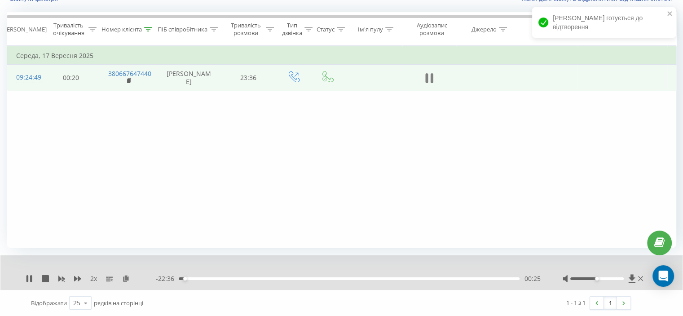
click at [424, 85] on button at bounding box center [428, 77] width 13 height 13
click at [33, 276] on div "2 x" at bounding box center [91, 278] width 130 height 9
click at [32, 276] on icon at bounding box center [29, 278] width 7 height 7
click at [424, 85] on button at bounding box center [428, 77] width 13 height 13
click at [147, 27] on icon at bounding box center [148, 29] width 8 height 4
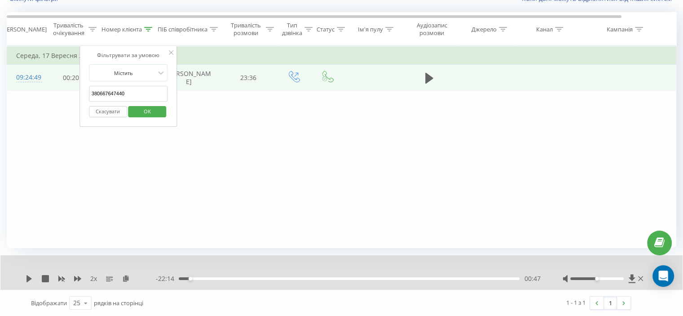
drag, startPoint x: 136, startPoint y: 91, endPoint x: 121, endPoint y: 101, distance: 17.9
click at [53, 91] on table "Фільтрувати за умовою Дорівнює Скасувати OK Фільтрувати за умовою Містить 38066…" at bounding box center [371, 68] width 728 height 45
paste input "317517"
click at [145, 101] on div "Скасувати OK" at bounding box center [128, 111] width 79 height 20
click at [145, 105] on span "OK" at bounding box center [147, 111] width 25 height 14
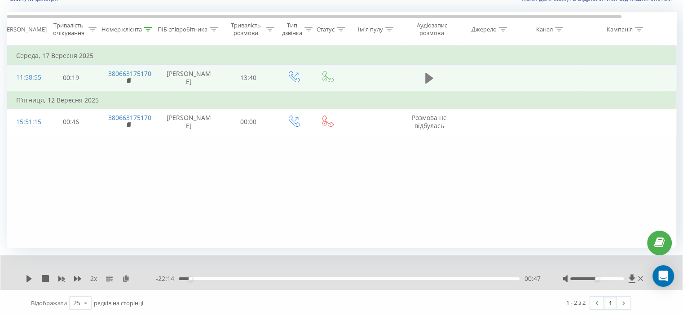
click at [429, 84] on icon at bounding box center [429, 78] width 8 height 13
click at [265, 278] on div "03:22" at bounding box center [349, 278] width 341 height 3
click at [125, 280] on icon at bounding box center [126, 278] width 8 height 6
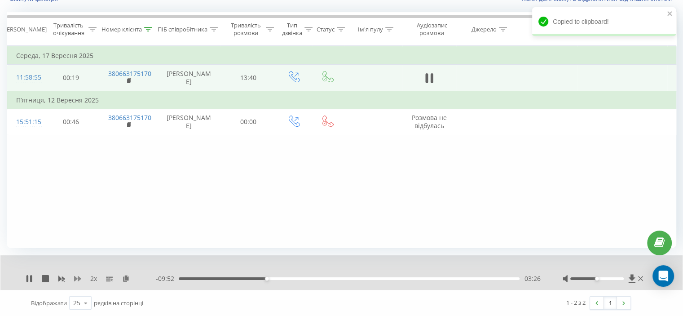
click at [77, 278] on icon at bounding box center [77, 278] width 7 height 5
click at [77, 275] on icon at bounding box center [77, 278] width 7 height 7
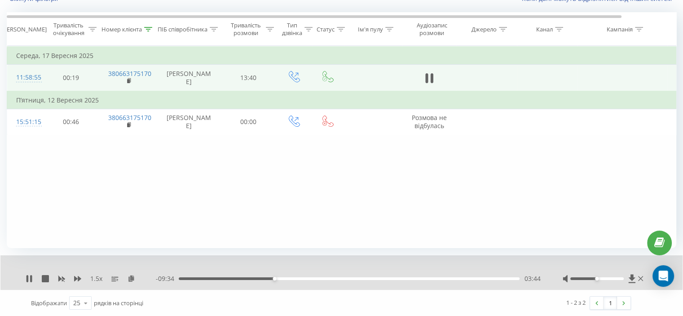
click at [77, 281] on icon at bounding box center [77, 278] width 7 height 7
click at [64, 210] on div "Фільтрувати за умовою Дорівнює Скасувати OK Фільтрувати за умовою Містить 38066…" at bounding box center [341, 147] width 669 height 202
click at [73, 277] on div "2 x" at bounding box center [91, 278] width 130 height 9
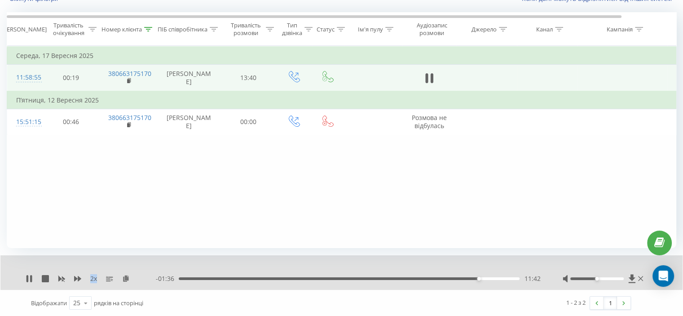
click at [73, 277] on div "2 x" at bounding box center [91, 278] width 130 height 9
click at [75, 277] on icon at bounding box center [77, 278] width 7 height 5
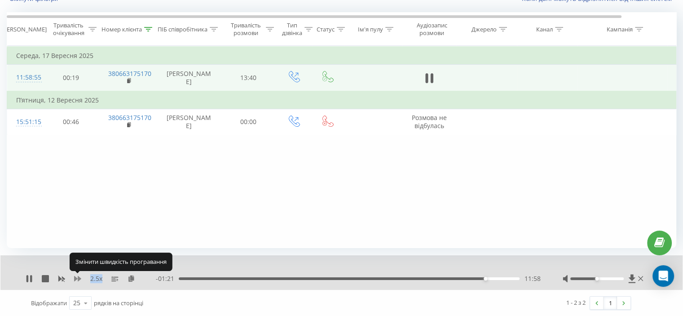
click at [77, 277] on icon at bounding box center [77, 278] width 7 height 7
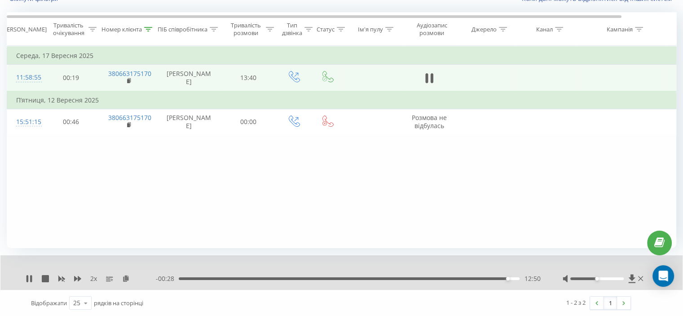
click at [65, 193] on div "Фільтрувати за умовою Дорівнює Скасувати OK Фільтрувати за умовою Містить 38066…" at bounding box center [341, 147] width 669 height 202
click at [153, 28] on div "Номер клієнта" at bounding box center [128, 30] width 58 height 8
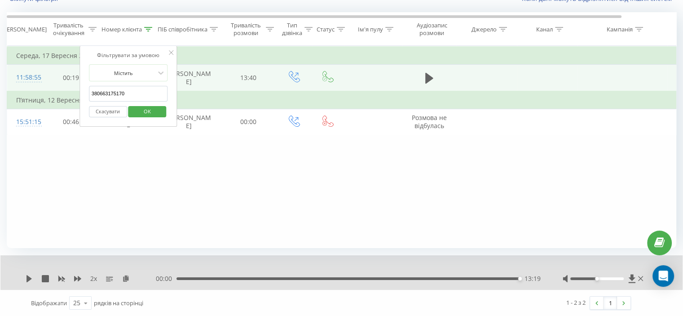
drag, startPoint x: 124, startPoint y: 95, endPoint x: 61, endPoint y: 99, distance: 63.0
click at [61, 99] on table "Фільтрувати за умовою Дорівнює Скасувати OK Фільтрувати за умовою Містить 38066…" at bounding box center [371, 90] width 728 height 89
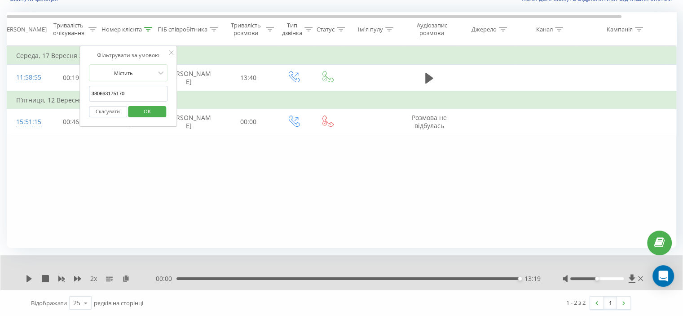
paste input "507666073"
click at [158, 114] on span "OK" at bounding box center [147, 111] width 25 height 14
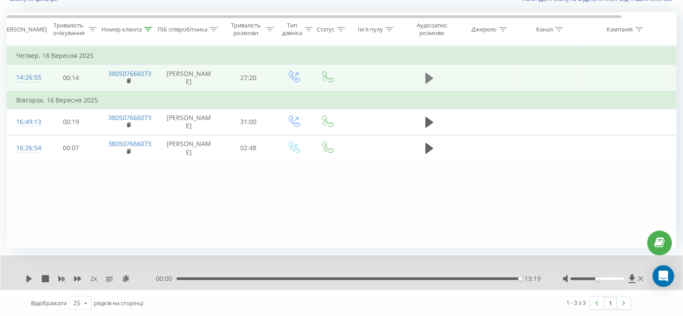
click at [432, 83] on icon at bounding box center [429, 78] width 8 height 13
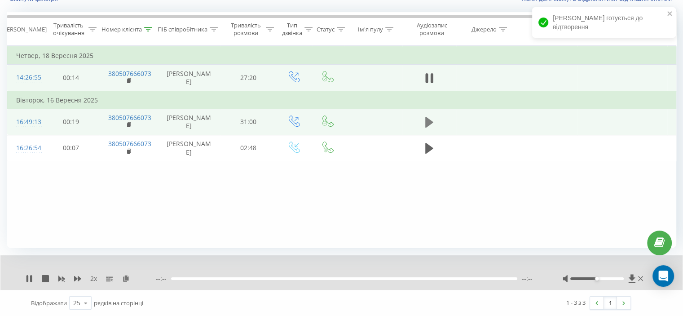
click at [427, 127] on icon at bounding box center [429, 122] width 8 height 11
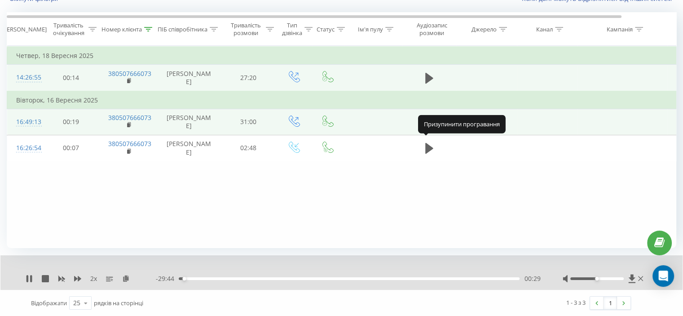
drag, startPoint x: 425, startPoint y: 142, endPoint x: 414, endPoint y: 146, distance: 12.3
click at [425, 128] on icon at bounding box center [429, 122] width 8 height 13
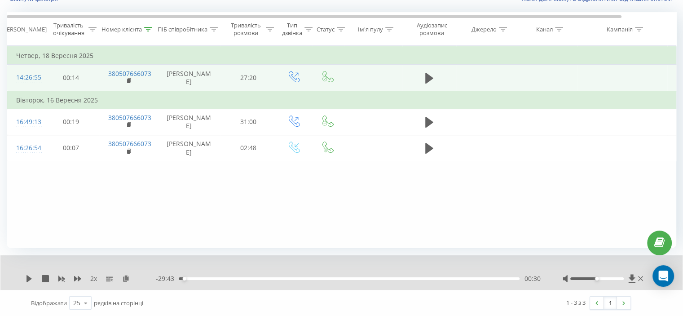
click at [101, 213] on div "Фільтрувати за умовою Дорівнює Скасувати OK Фільтрувати за умовою Містить 38050…" at bounding box center [341, 147] width 669 height 202
click at [32, 276] on icon at bounding box center [29, 278] width 7 height 7
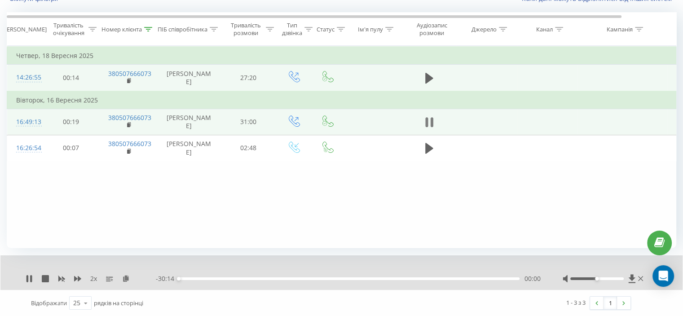
click at [431, 127] on icon at bounding box center [431, 122] width 3 height 10
click at [146, 30] on icon at bounding box center [148, 29] width 8 height 4
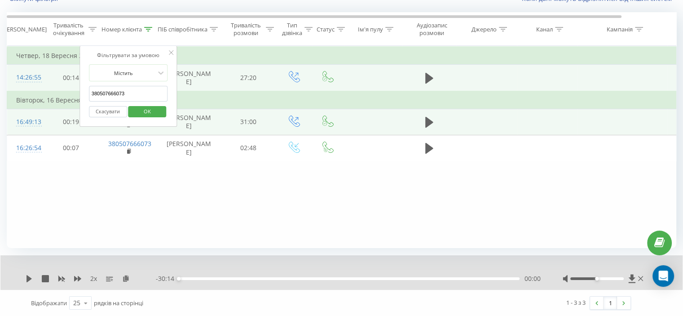
drag, startPoint x: 132, startPoint y: 89, endPoint x: 72, endPoint y: 103, distance: 62.2
click at [71, 100] on table "Фільтрувати за умовою Дорівнює Скасувати OK Фільтрувати за умовою Містить 38050…" at bounding box center [371, 103] width 728 height 115
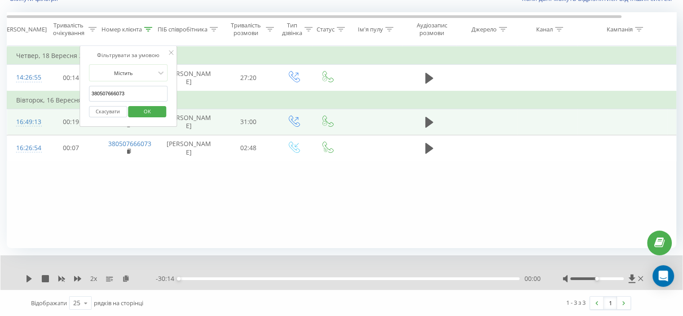
paste input "680065059"
click at [149, 110] on span "OK" at bounding box center [147, 111] width 25 height 14
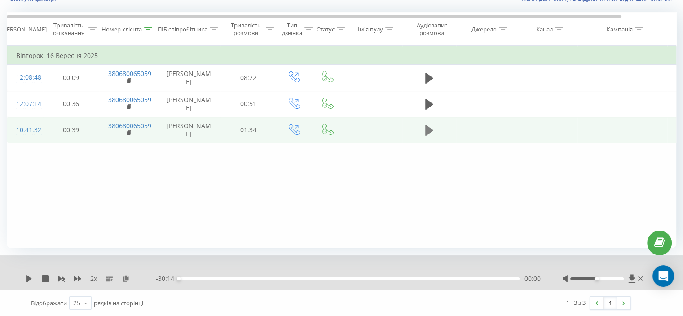
click at [425, 137] on button at bounding box center [428, 129] width 13 height 13
click at [123, 276] on icon at bounding box center [126, 278] width 8 height 6
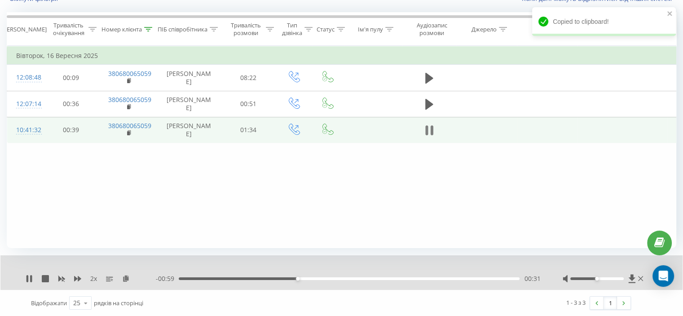
click at [424, 137] on button at bounding box center [428, 129] width 13 height 13
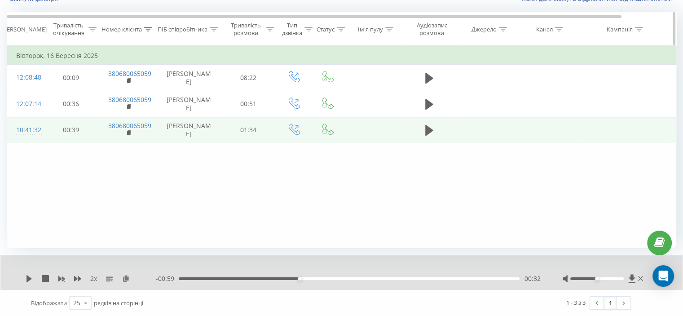
click at [147, 28] on icon at bounding box center [148, 29] width 8 height 4
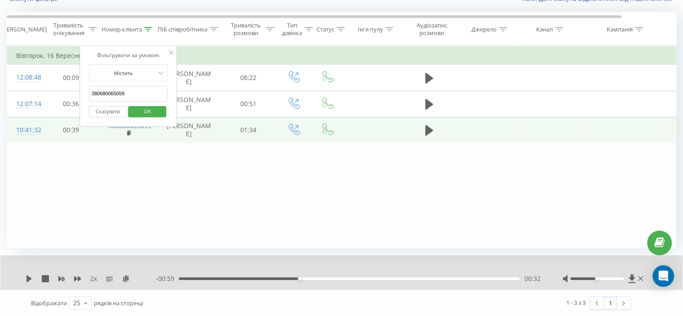
drag, startPoint x: 136, startPoint y: 89, endPoint x: 88, endPoint y: 102, distance: 49.4
click at [74, 98] on table "Фільтрувати за умовою Дорівнює Скасувати OK Фільтрувати за умовою Містить 38068…" at bounding box center [371, 94] width 728 height 97
paste input "993364305"
type input "380993364305"
drag, startPoint x: 144, startPoint y: 111, endPoint x: 96, endPoint y: 29, distance: 94.5
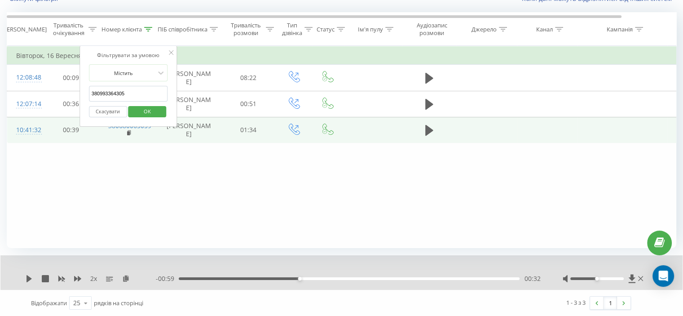
click at [144, 111] on span "OK" at bounding box center [147, 111] width 25 height 14
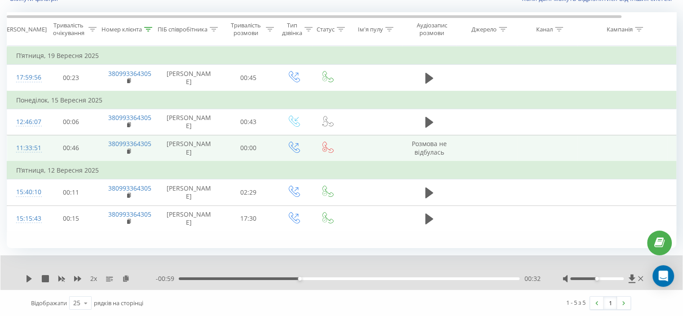
scroll to position [111, 0]
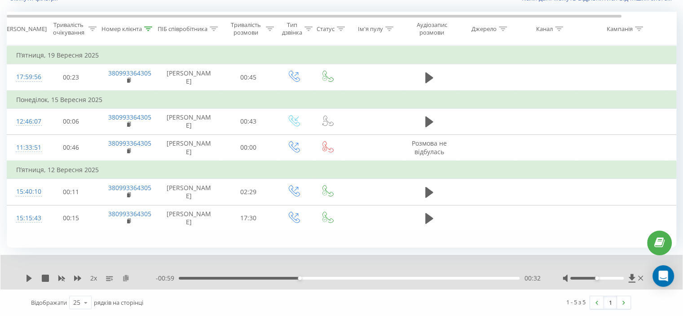
click at [125, 280] on icon at bounding box center [126, 277] width 8 height 6
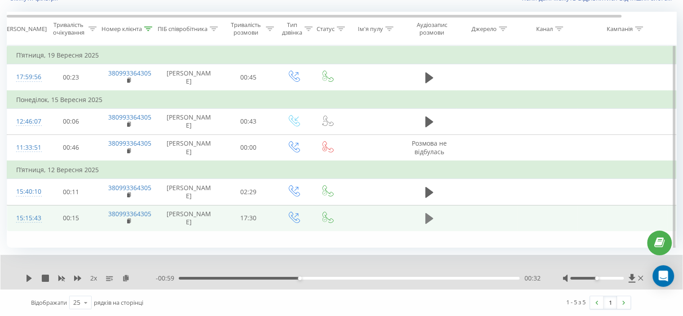
click at [425, 225] on button at bounding box center [428, 217] width 13 height 13
click at [126, 278] on icon at bounding box center [126, 277] width 8 height 6
click at [429, 224] on icon at bounding box center [429, 218] width 8 height 13
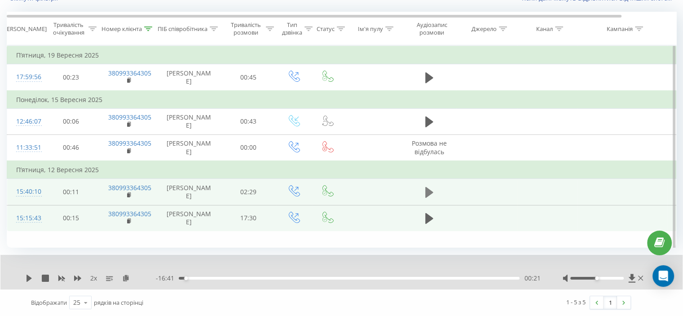
click at [428, 185] on button at bounding box center [428, 191] width 13 height 13
click at [425, 224] on icon at bounding box center [429, 218] width 8 height 11
click at [426, 223] on icon at bounding box center [426, 218] width 3 height 10
drag, startPoint x: 148, startPoint y: 16, endPoint x: 133, endPoint y: 77, distance: 62.8
click at [147, 26] on icon at bounding box center [148, 28] width 8 height 4
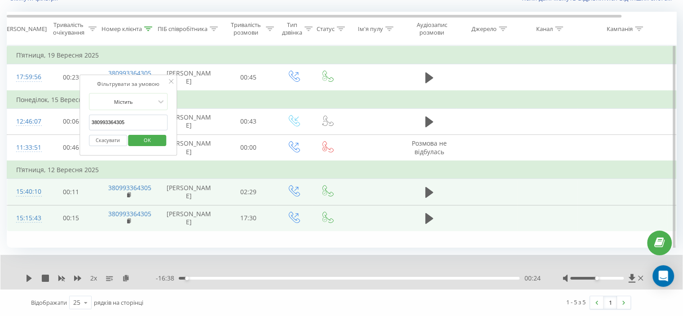
drag, startPoint x: 135, startPoint y: 85, endPoint x: 88, endPoint y: 95, distance: 48.1
click at [72, 87] on table "Фільтрувати за умовою Дорівнює Скасувати OK Фільтрувати за умовою Містить 38099…" at bounding box center [371, 138] width 728 height 186
paste input "680325679"
type input "380680325679"
click at [154, 133] on span "OK" at bounding box center [147, 140] width 25 height 14
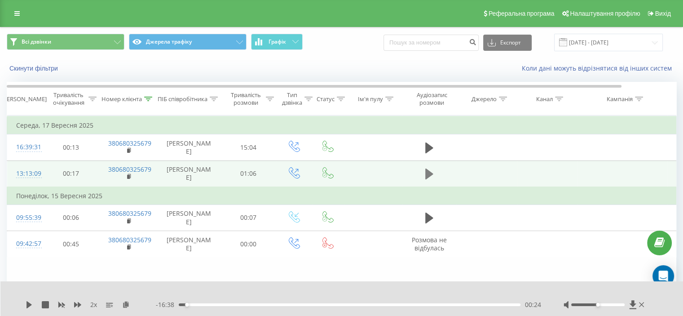
click at [428, 179] on icon at bounding box center [429, 173] width 8 height 11
click at [126, 303] on icon at bounding box center [126, 304] width 8 height 6
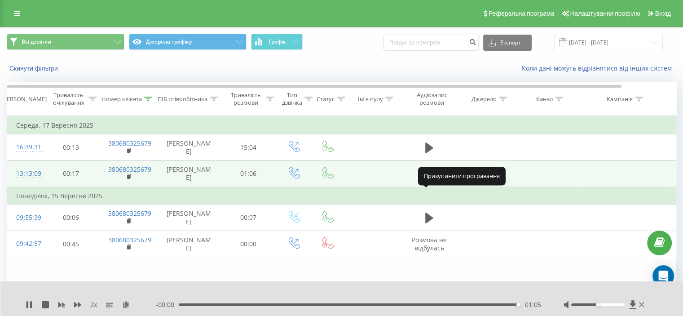
click at [428, 180] on icon at bounding box center [429, 173] width 8 height 13
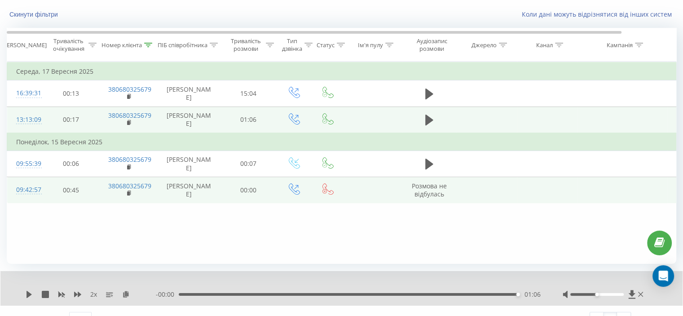
scroll to position [70, 0]
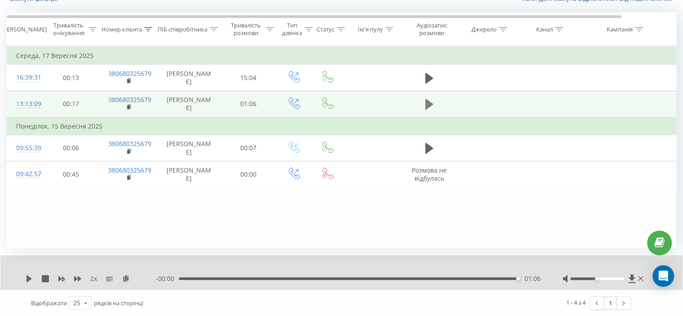
click at [428, 111] on button at bounding box center [428, 103] width 13 height 13
click at [125, 277] on icon at bounding box center [126, 278] width 8 height 6
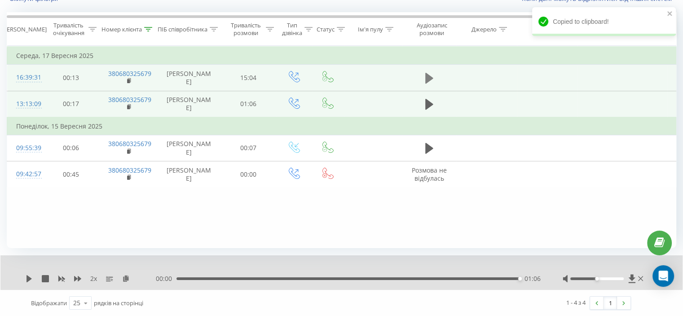
click at [424, 79] on button at bounding box center [428, 77] width 13 height 13
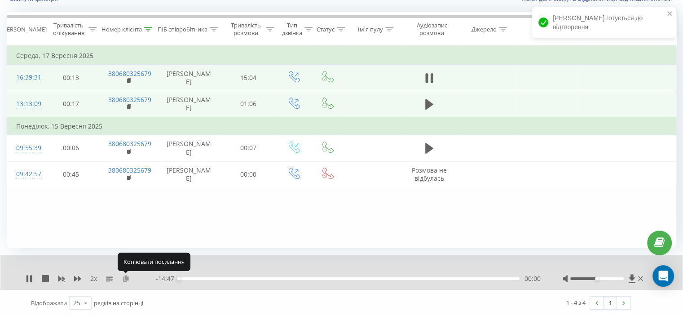
click at [126, 277] on icon at bounding box center [126, 278] width 8 height 6
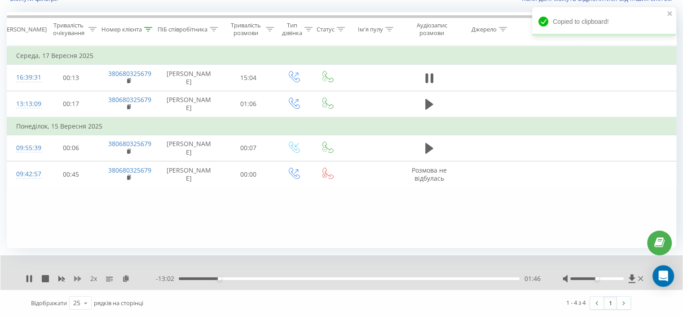
click at [78, 278] on icon at bounding box center [77, 278] width 7 height 5
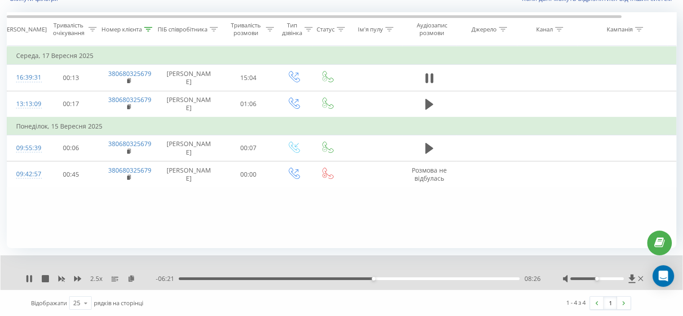
click at [128, 241] on div "Фільтрувати за умовою Дорівнює Скасувати OK Фільтрувати за умовою Містить 38068…" at bounding box center [341, 147] width 669 height 202
click at [79, 278] on icon at bounding box center [77, 278] width 7 height 5
click at [78, 278] on icon at bounding box center [77, 278] width 7 height 5
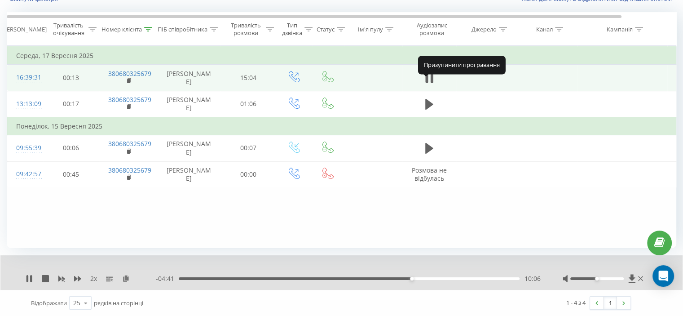
drag, startPoint x: 431, startPoint y: 85, endPoint x: 396, endPoint y: 88, distance: 35.1
click at [429, 77] on body "[DOMAIN_NAME] Проекти [DOMAIN_NAME] Дашборд Центр звернень Журнал дзвінків Журн…" at bounding box center [341, 88] width 683 height 316
click at [430, 84] on icon at bounding box center [429, 78] width 8 height 13
click at [146, 30] on icon at bounding box center [148, 29] width 8 height 4
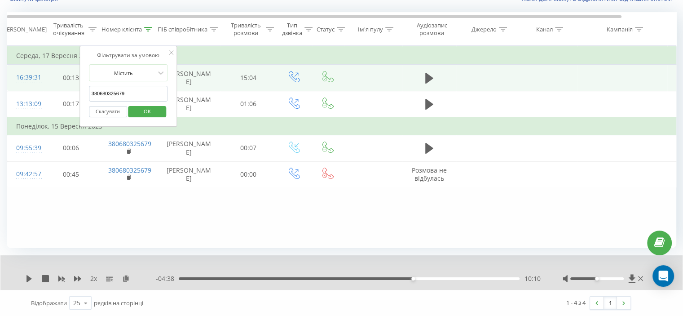
drag, startPoint x: 101, startPoint y: 92, endPoint x: 75, endPoint y: 94, distance: 27.0
click at [61, 91] on table "Фільтрувати за умовою Дорівнює Скасувати OK Фільтрувати за умовою Містить 38068…" at bounding box center [371, 116] width 728 height 141
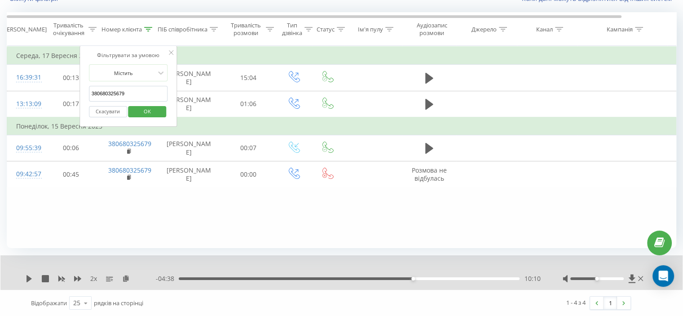
paste input "957095826"
type input "380957095826"
click at [142, 104] on span "OK" at bounding box center [147, 111] width 25 height 14
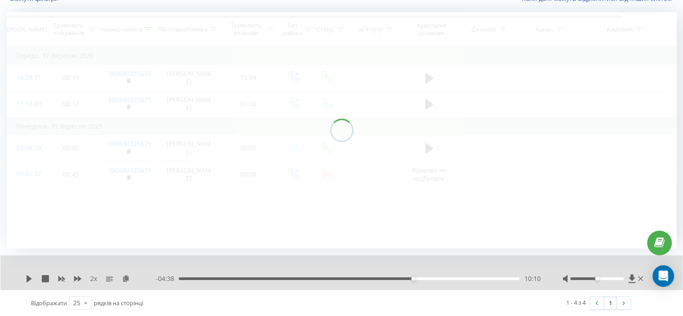
click at [138, 105] on div at bounding box center [341, 130] width 669 height 236
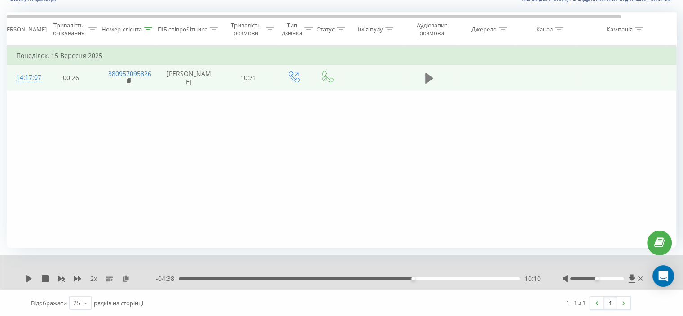
click at [430, 84] on icon at bounding box center [429, 78] width 8 height 13
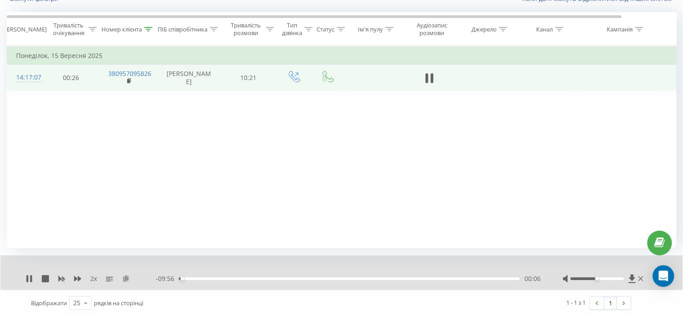
click at [127, 278] on icon at bounding box center [126, 278] width 8 height 6
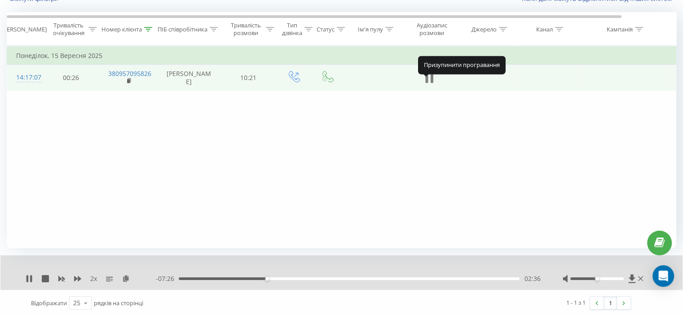
click at [425, 81] on icon at bounding box center [426, 78] width 3 height 10
click at [25, 274] on div "2 x - 07:26 02:36 02:36" at bounding box center [341, 272] width 682 height 35
click at [26, 275] on icon at bounding box center [29, 278] width 7 height 7
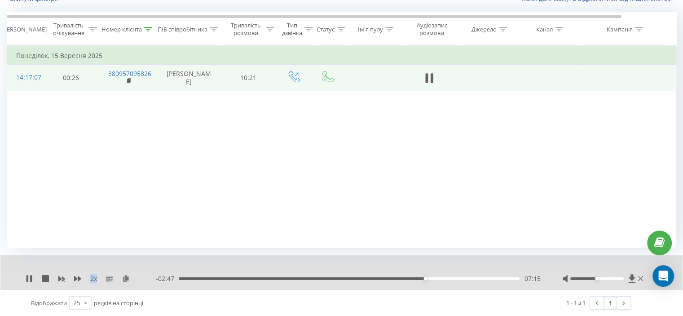
drag, startPoint x: 82, startPoint y: 168, endPoint x: 130, endPoint y: 165, distance: 48.1
click at [82, 168] on div "Фільтрувати за умовою Дорівнює Скасувати OK Фільтрувати за умовою Містить 38095…" at bounding box center [341, 147] width 669 height 202
click at [74, 277] on icon at bounding box center [77, 278] width 7 height 5
click at [76, 276] on icon at bounding box center [77, 278] width 7 height 5
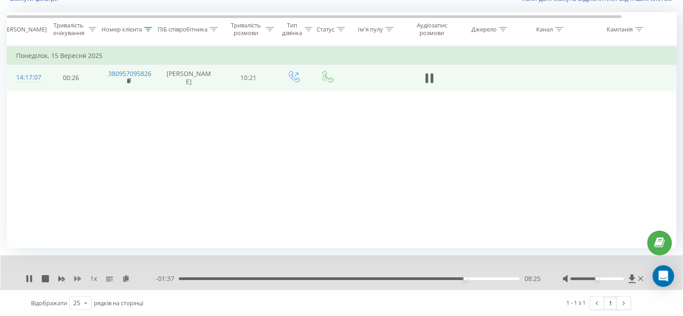
click at [76, 276] on icon at bounding box center [77, 278] width 7 height 5
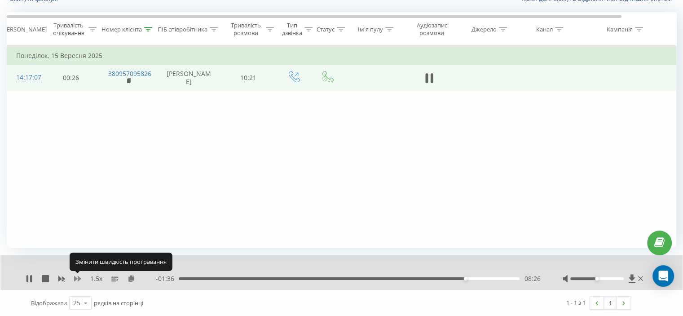
click at [76, 276] on icon at bounding box center [77, 278] width 7 height 5
